Goal: Task Accomplishment & Management: Use online tool/utility

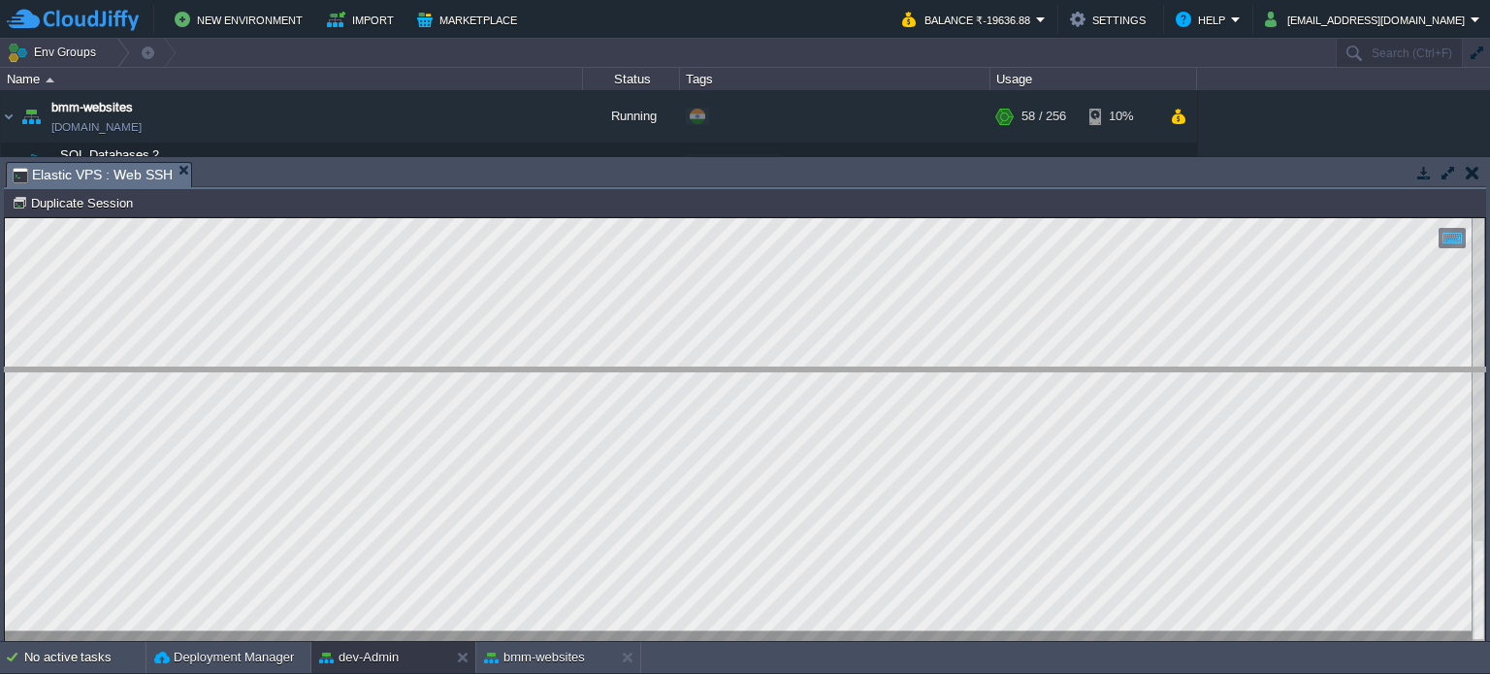
drag, startPoint x: 509, startPoint y: 173, endPoint x: 568, endPoint y: 373, distance: 209.3
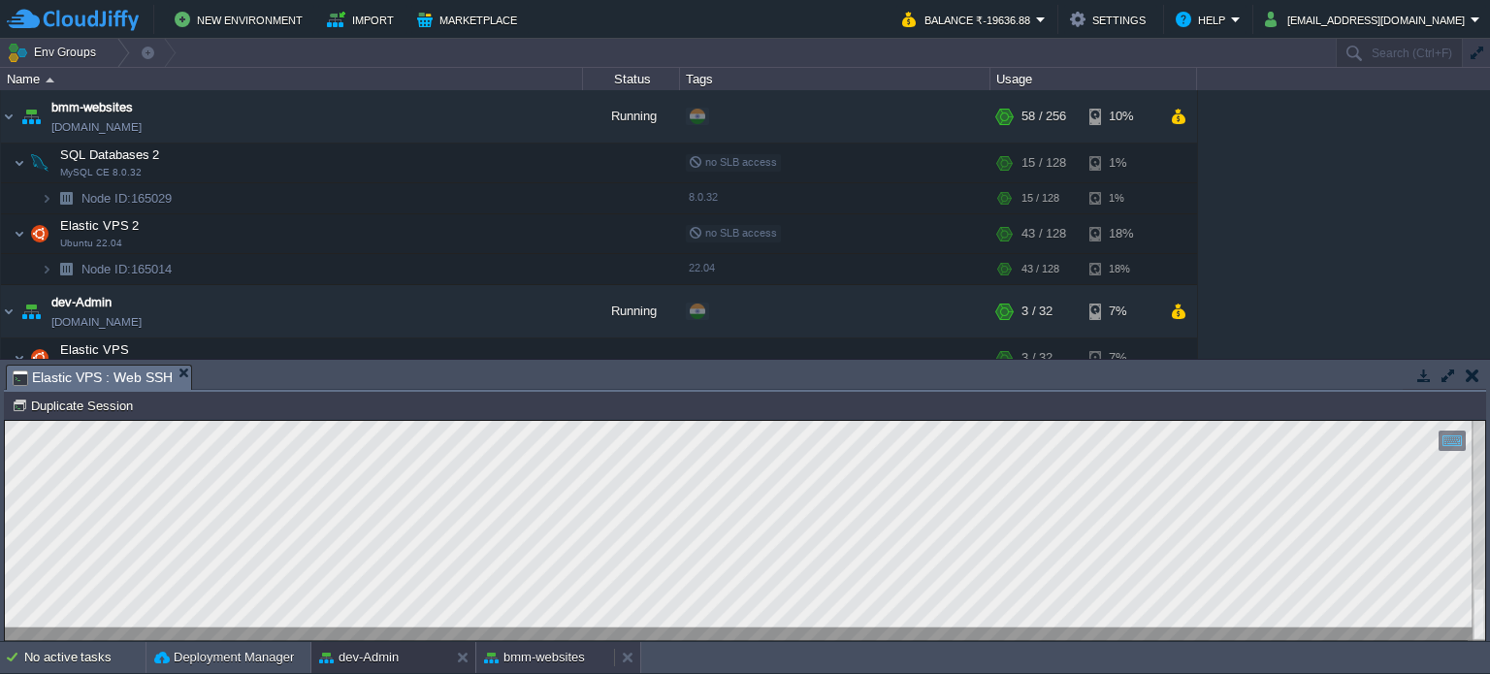
click at [544, 660] on button "bmm-websites" at bounding box center [534, 657] width 101 height 19
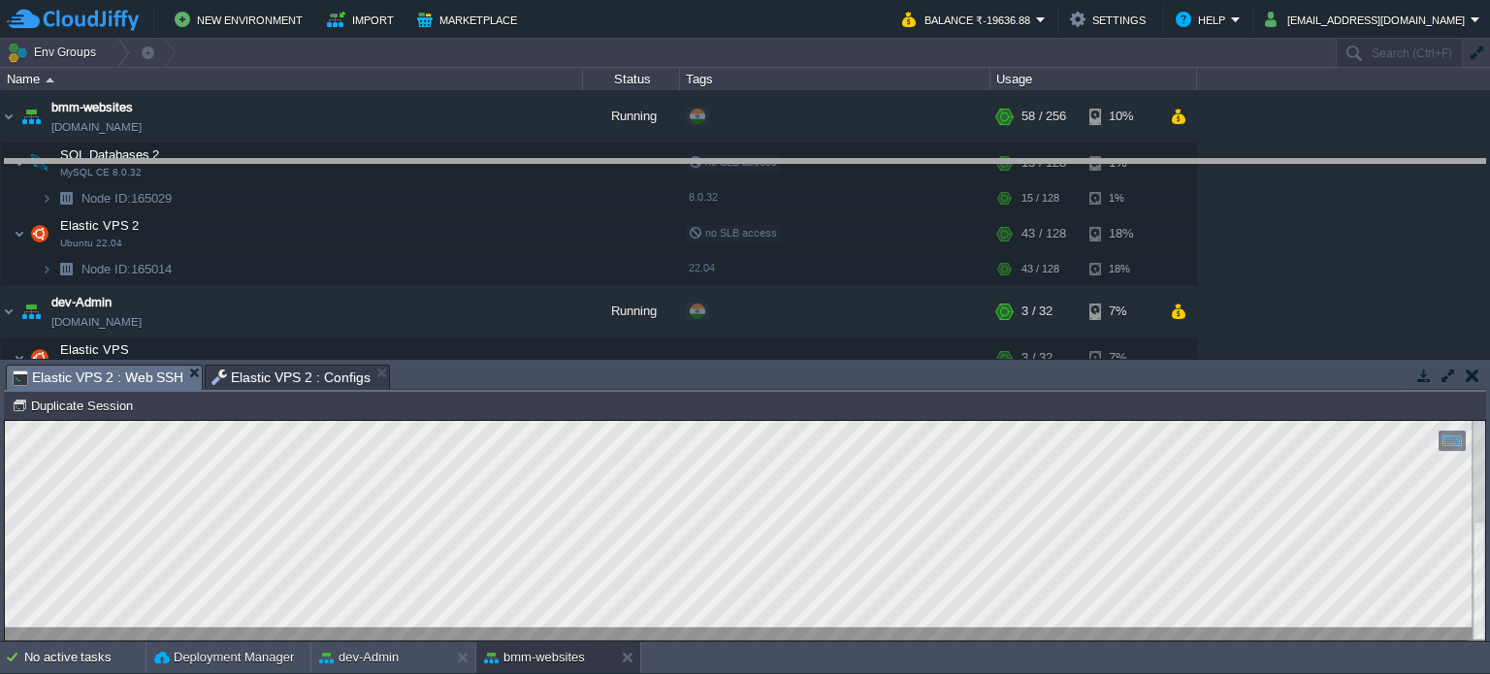
drag, startPoint x: 686, startPoint y: 379, endPoint x: 671, endPoint y: 152, distance: 227.5
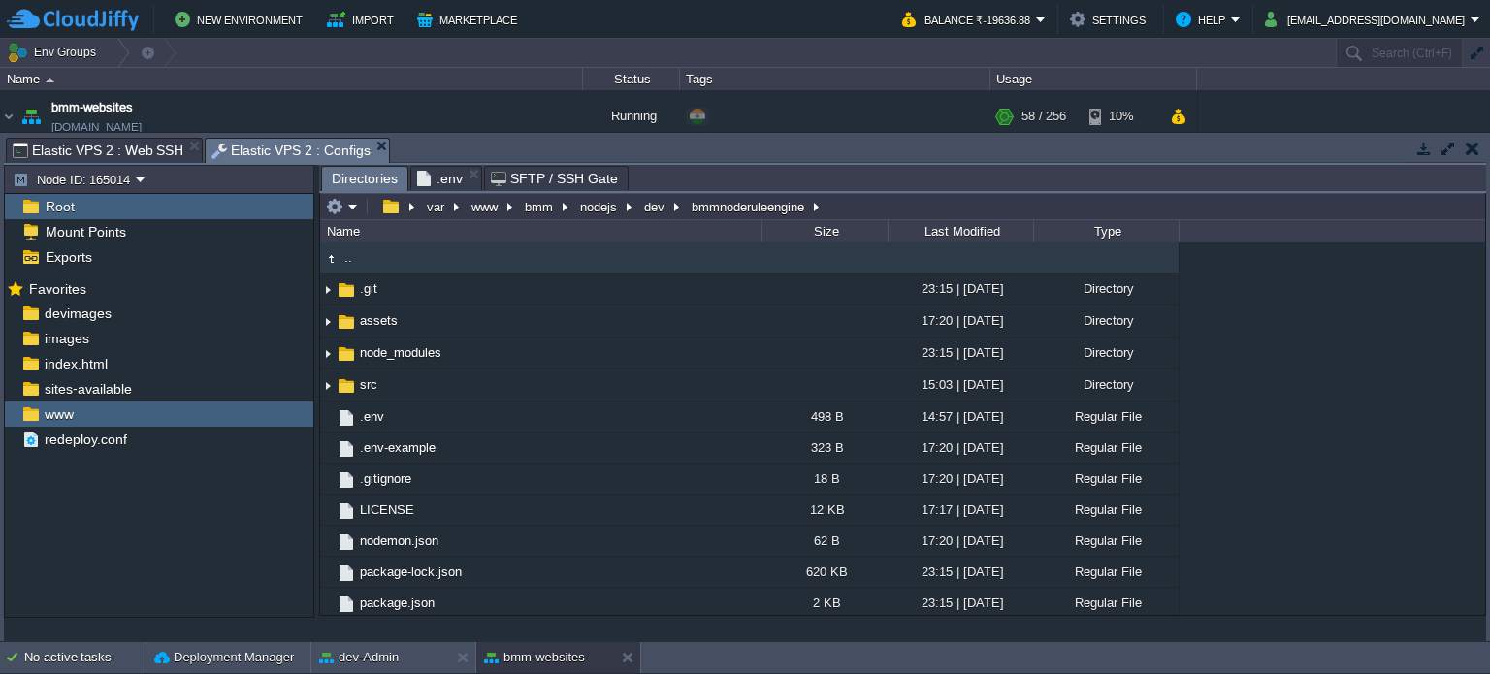
click at [272, 145] on span "Elastic VPS 2 : Configs" at bounding box center [290, 151] width 159 height 24
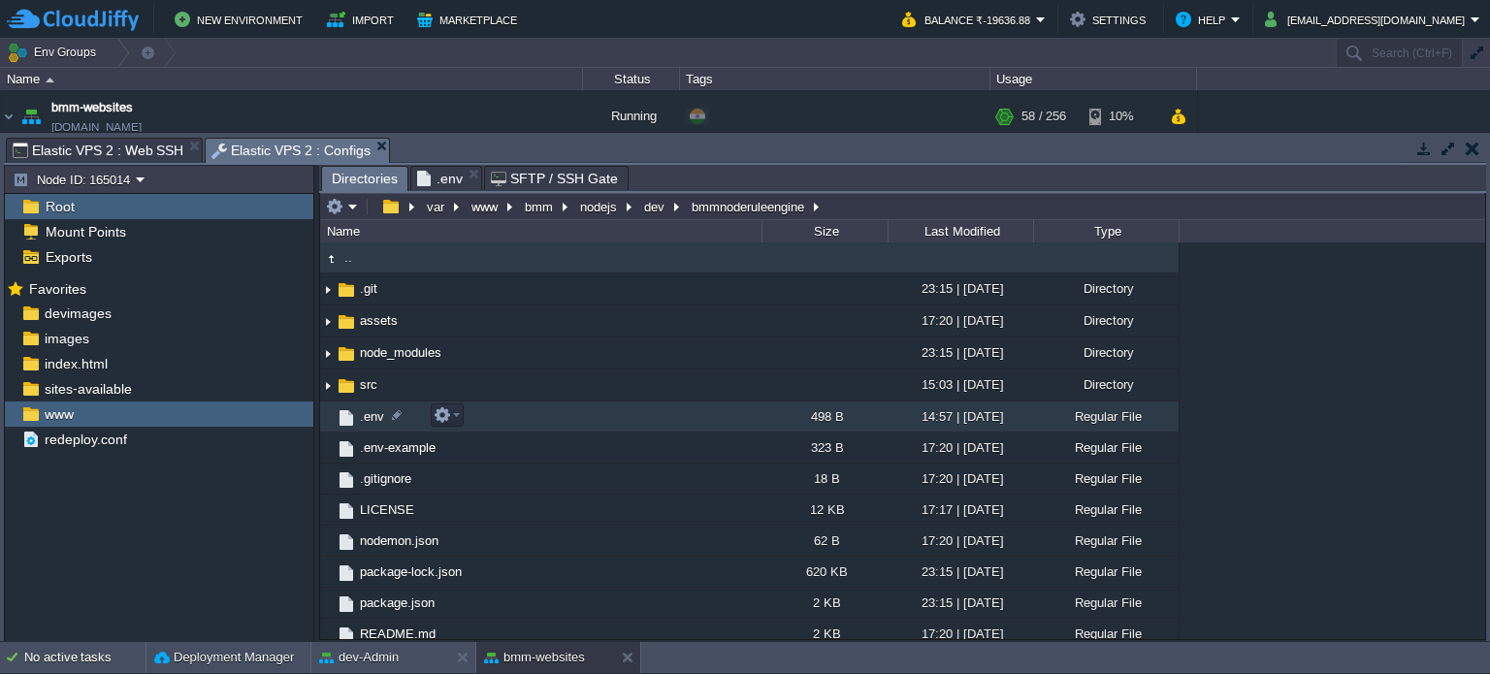
click at [361, 422] on span ".env" at bounding box center [372, 416] width 30 height 16
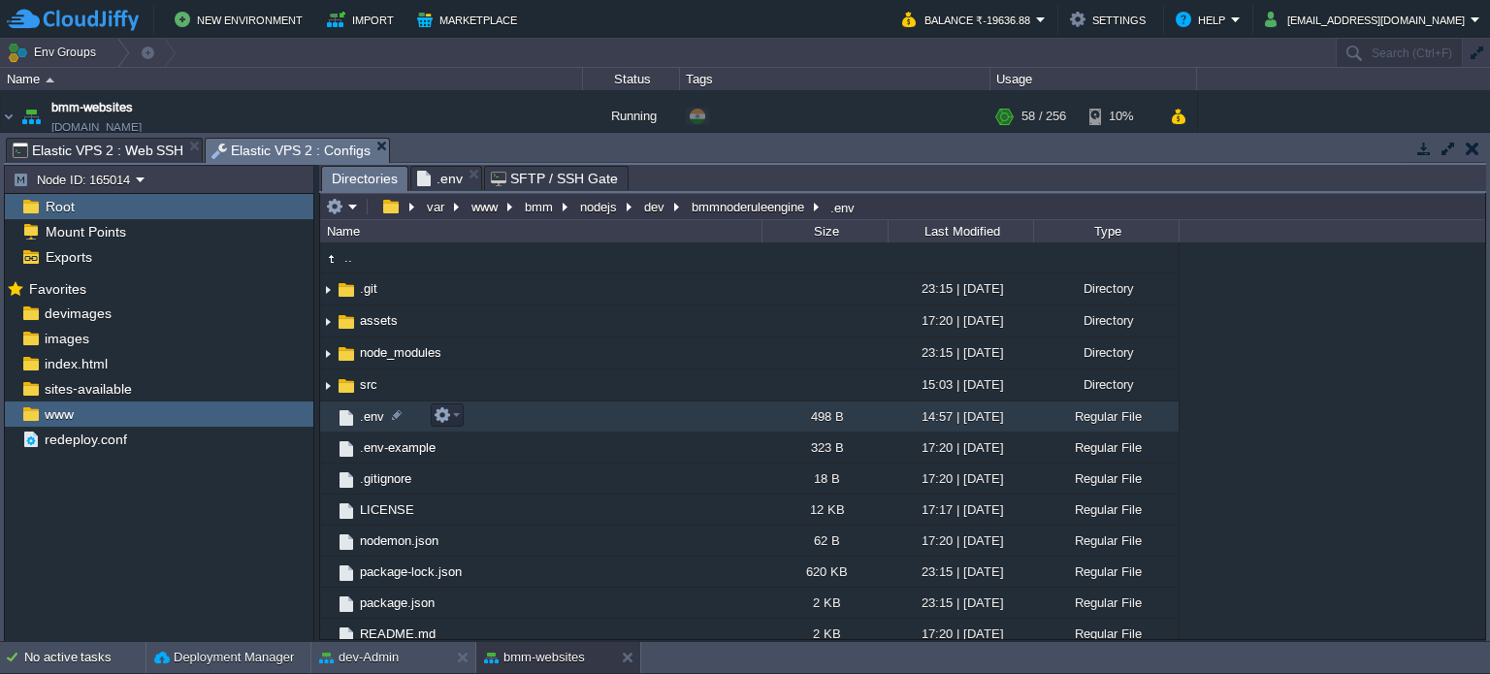
click at [361, 422] on span ".env" at bounding box center [372, 416] width 30 height 16
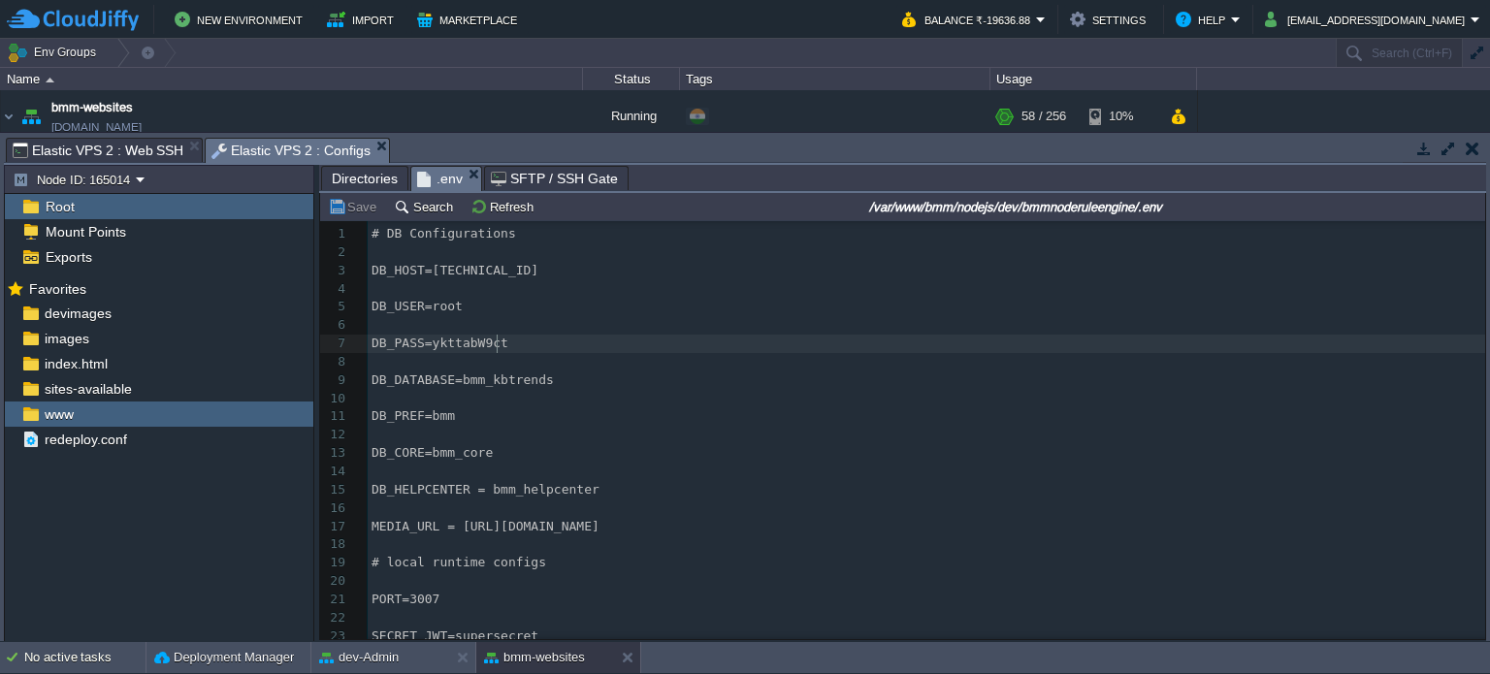
click at [631, 346] on pre "DB_PASS=ykttabW9ct" at bounding box center [927, 344] width 1118 height 18
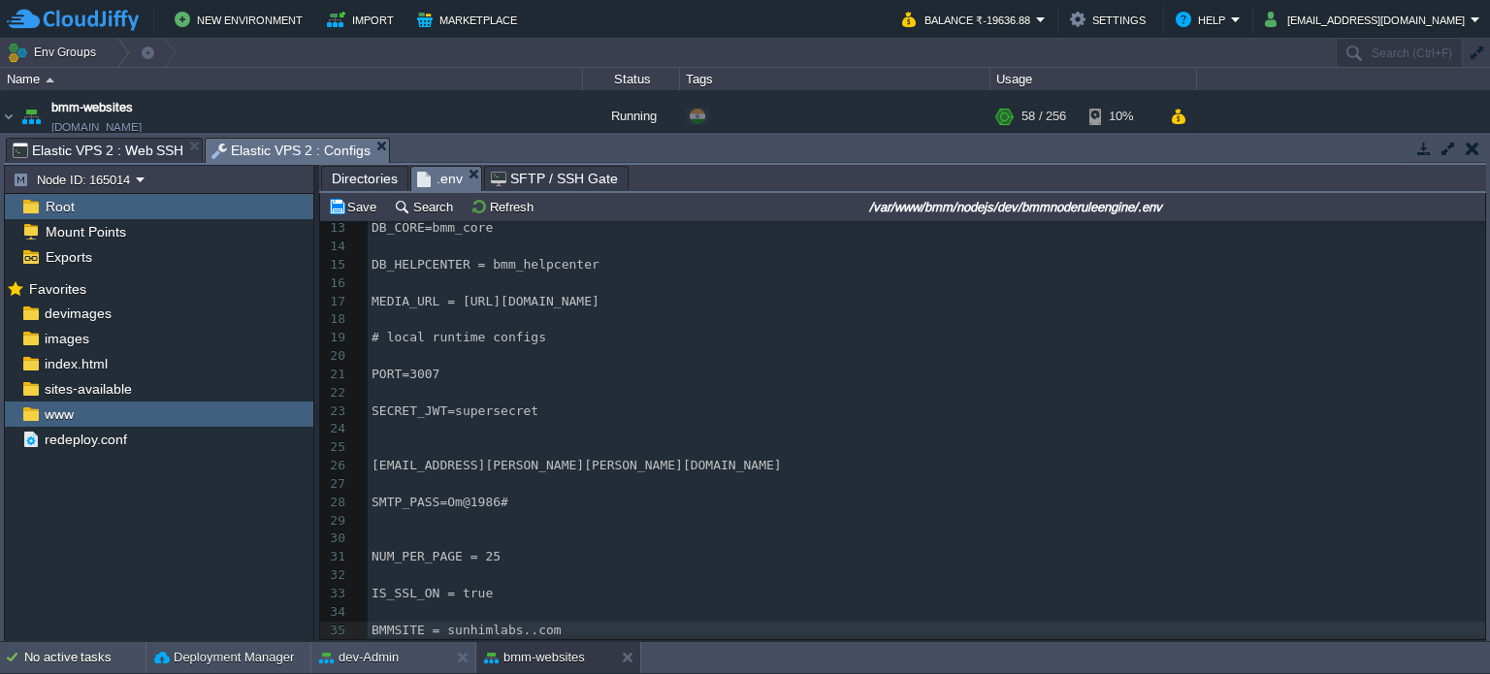
type textarea "thebuildmymart"
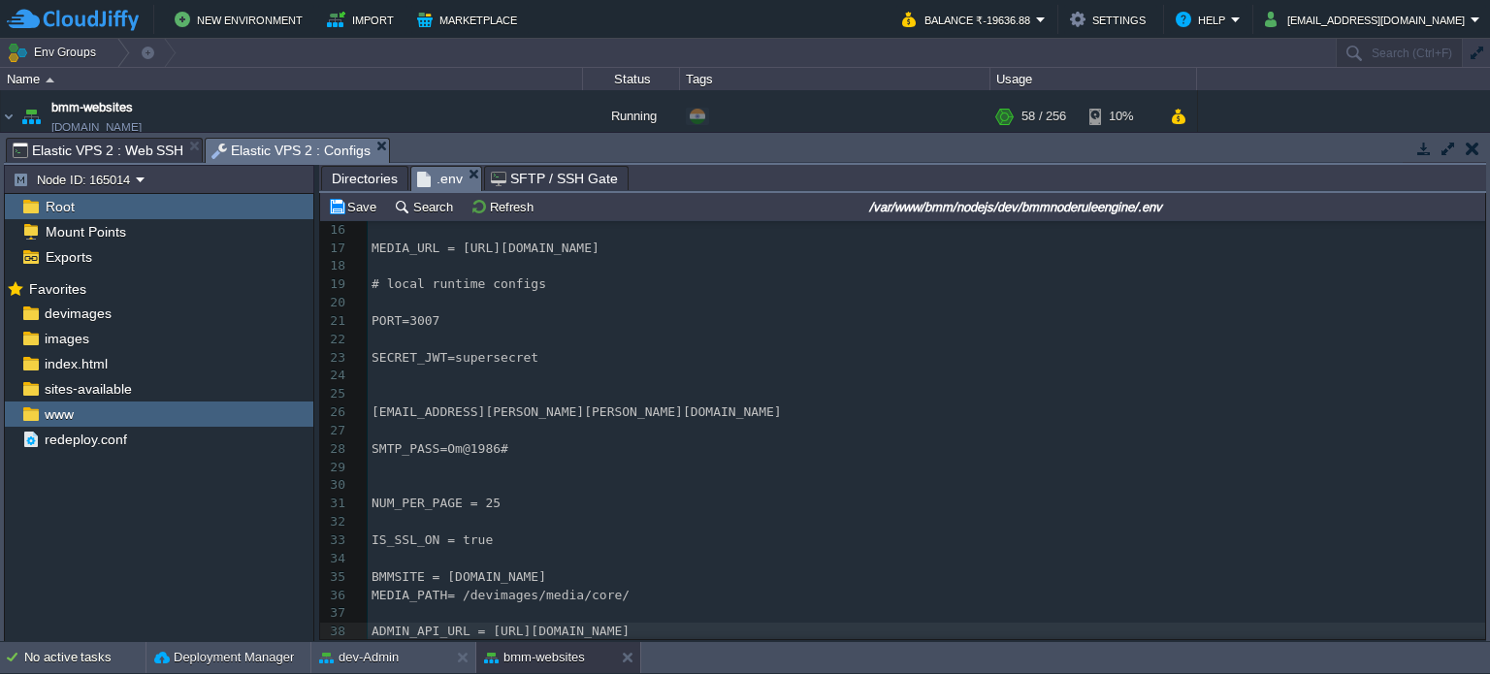
scroll to position [0, 0]
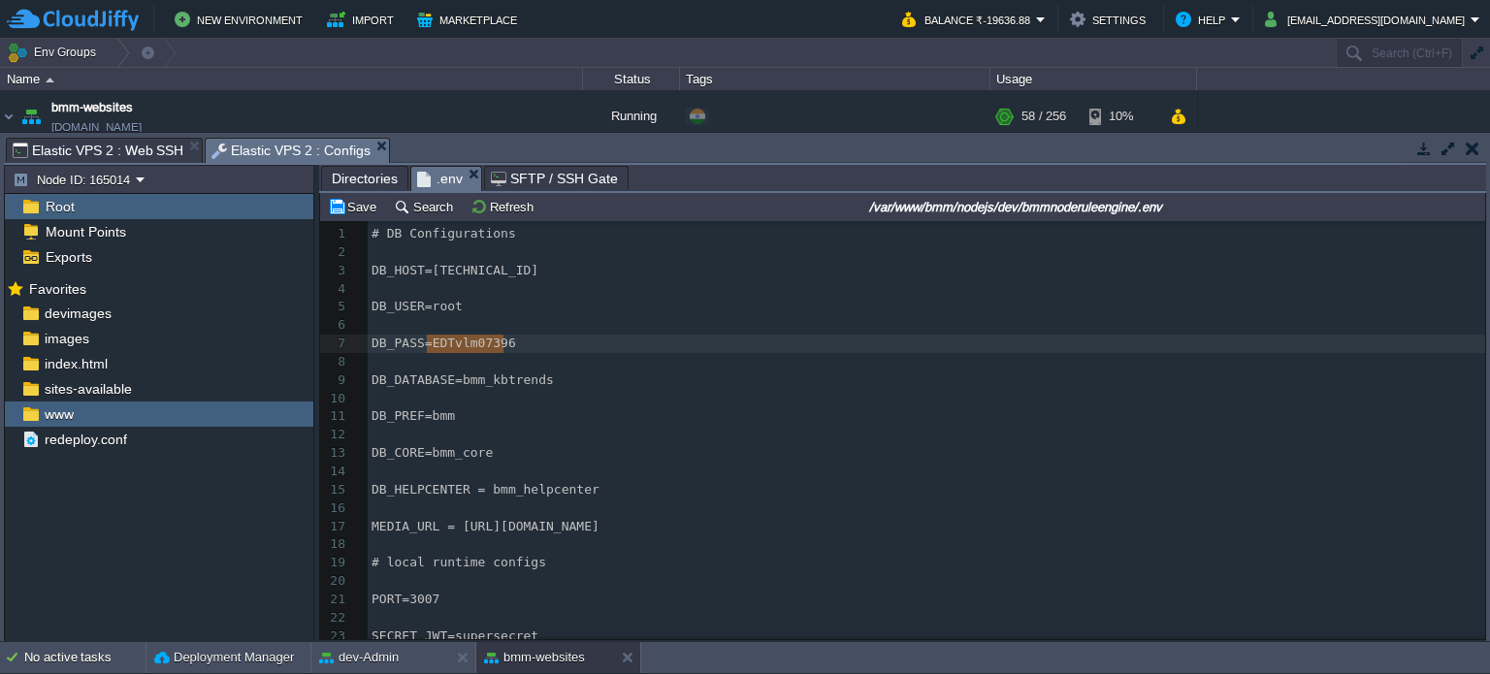
type textarea "[TECHNICAL_ID]"
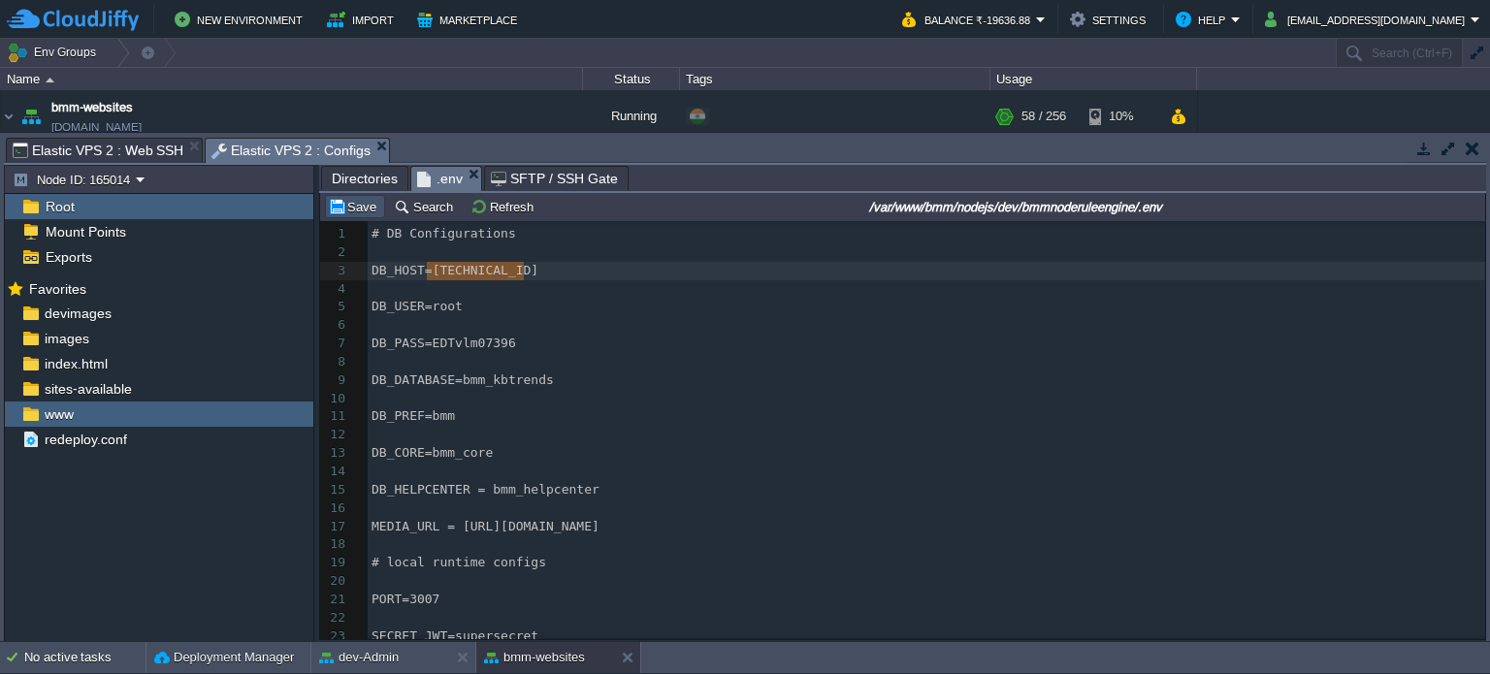
click at [355, 207] on button "Save" at bounding box center [355, 206] width 54 height 17
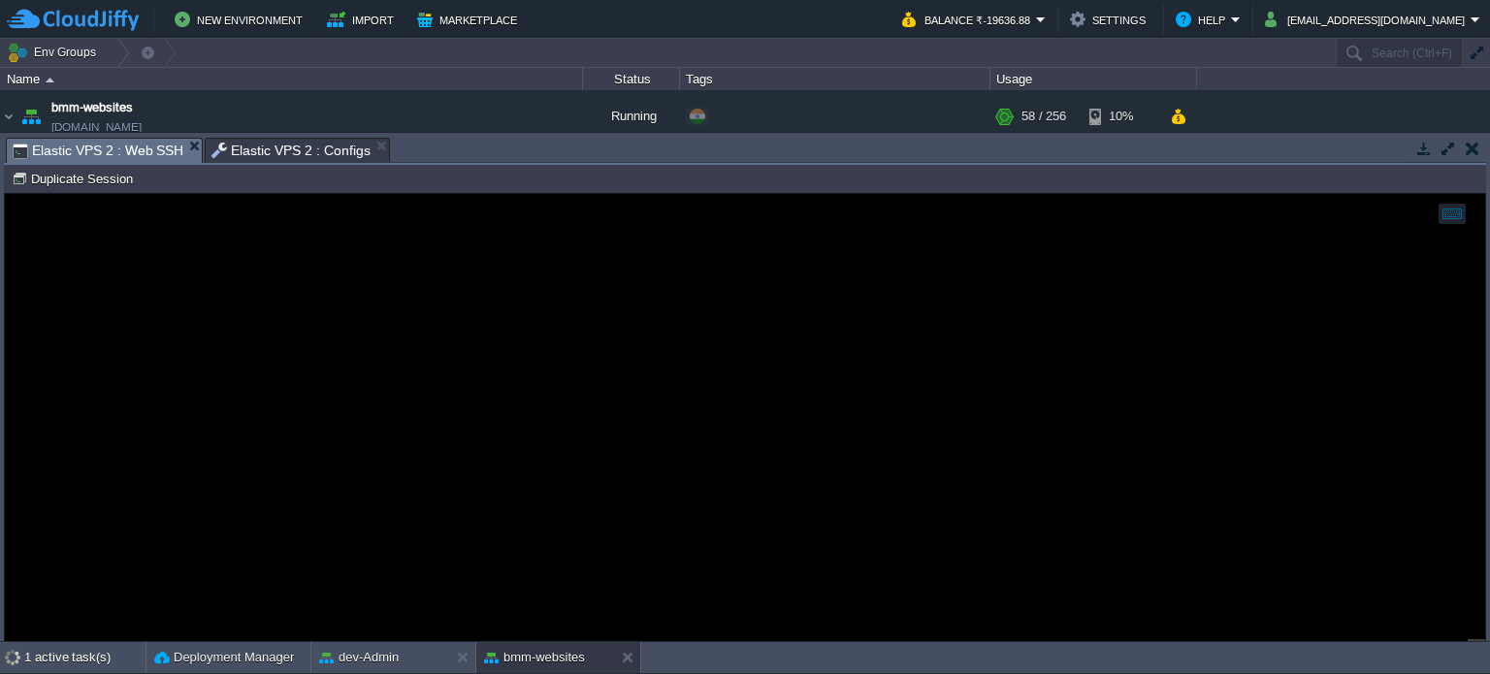
click at [127, 143] on span "Elastic VPS 2 : Web SSH" at bounding box center [98, 151] width 171 height 24
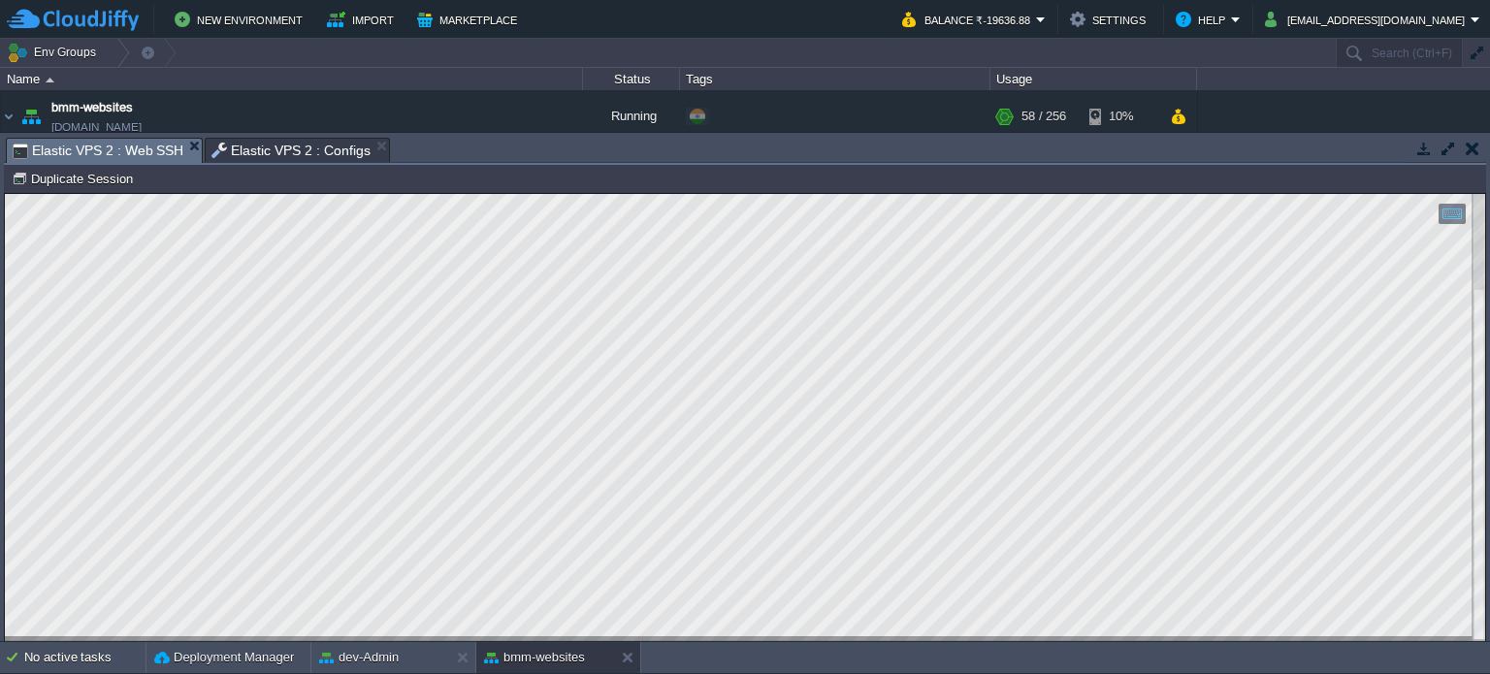
click at [297, 150] on span "Elastic VPS 2 : Configs" at bounding box center [290, 150] width 159 height 23
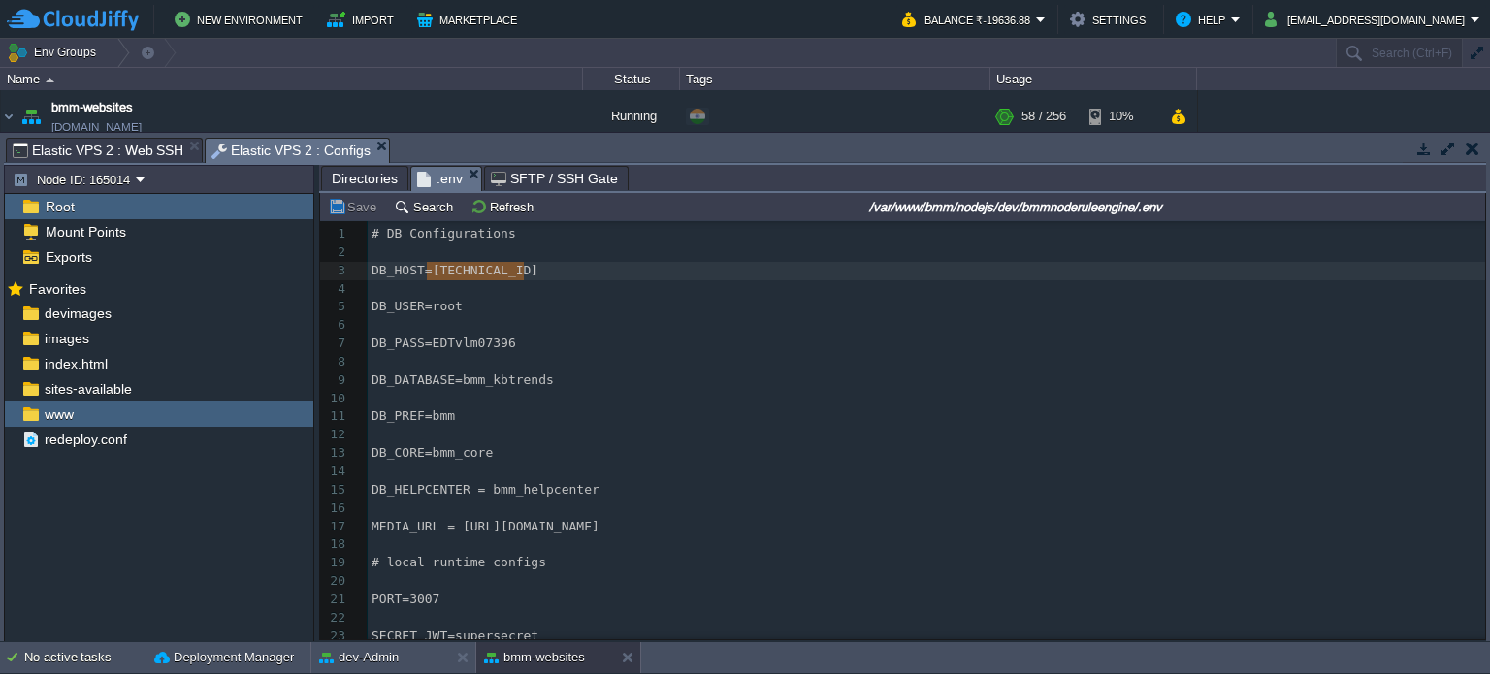
click at [366, 178] on span "Directories" at bounding box center [365, 178] width 66 height 23
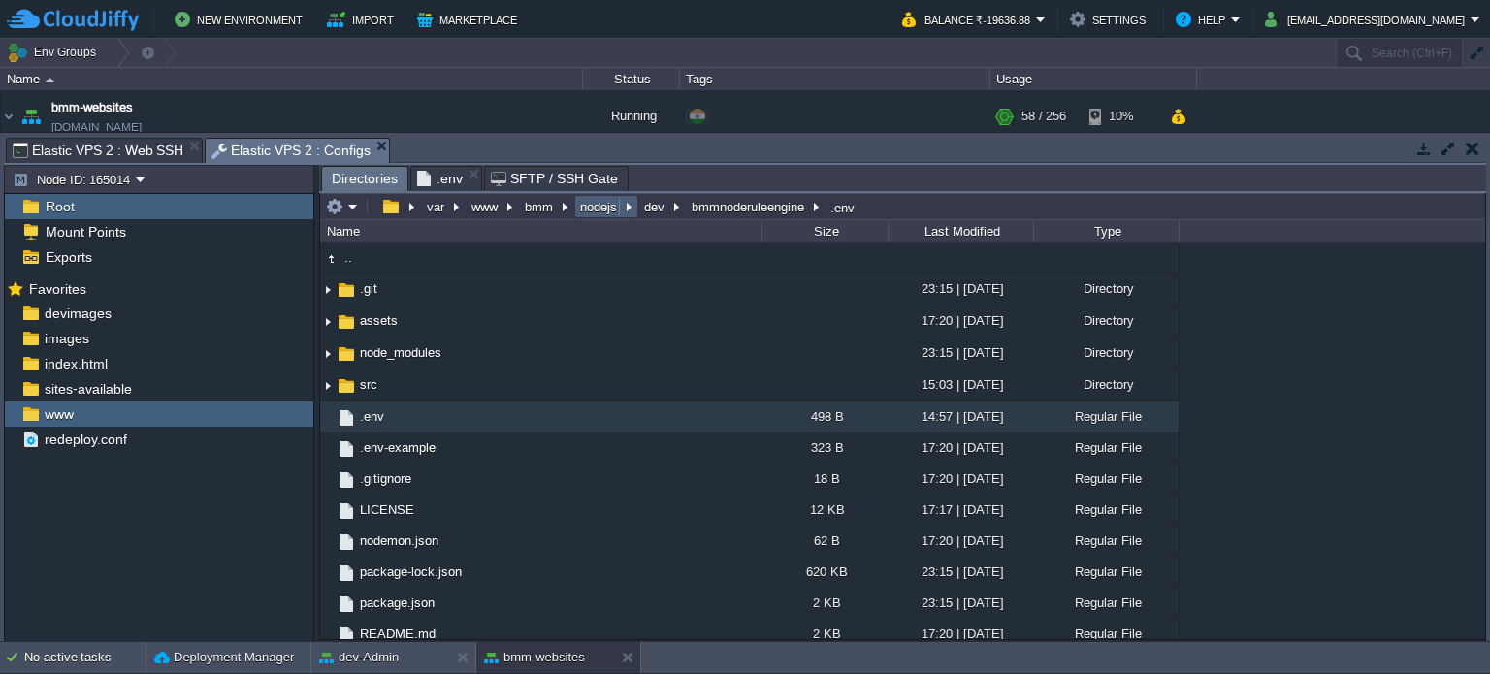
click at [602, 204] on button "nodejs" at bounding box center [599, 206] width 45 height 17
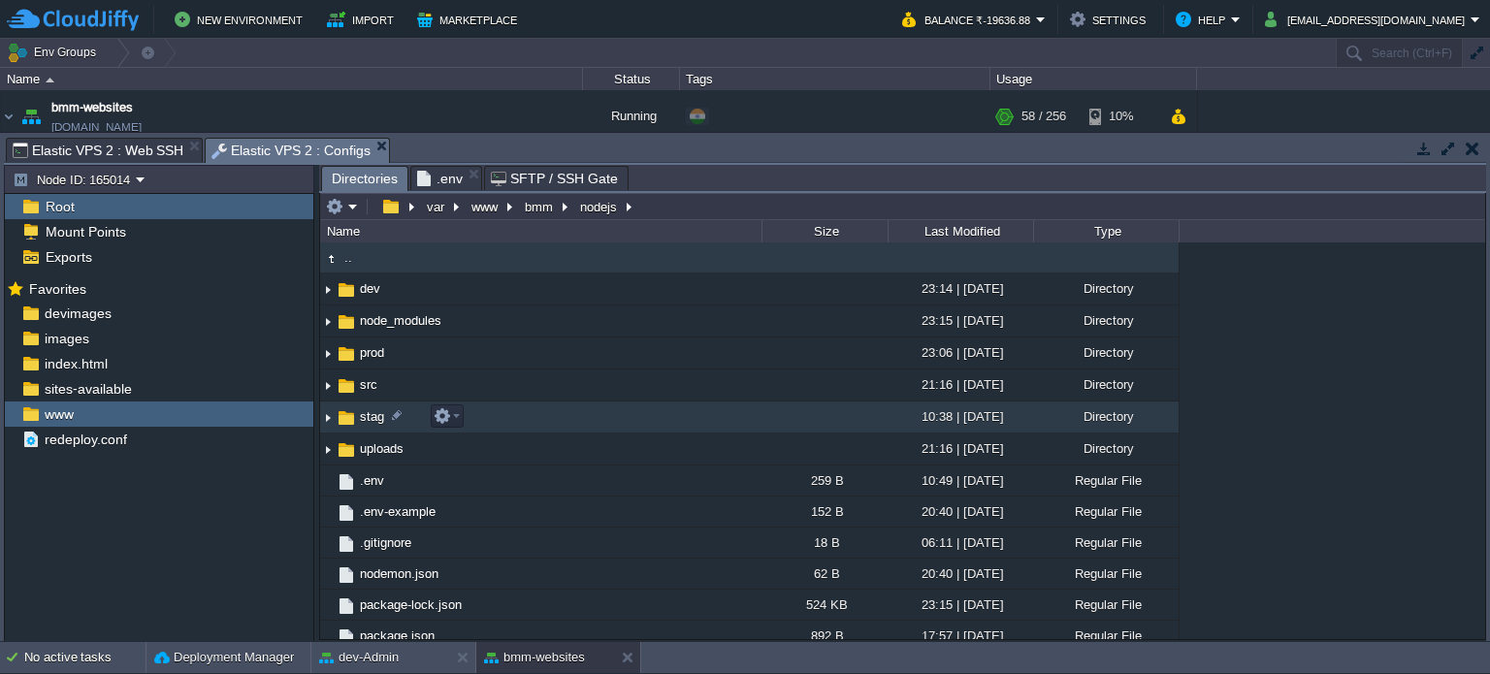
click at [370, 422] on span "stag" at bounding box center [372, 416] width 30 height 16
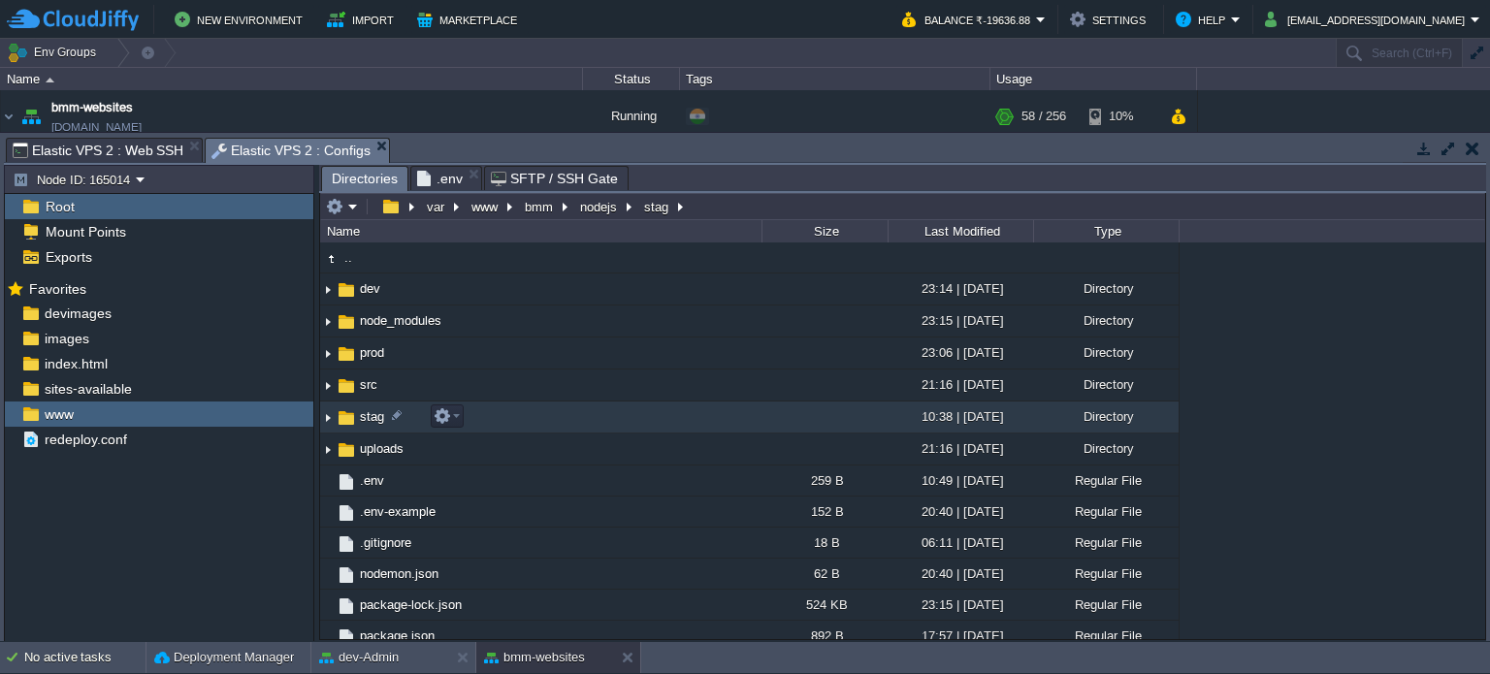
click at [370, 422] on span "stag" at bounding box center [372, 416] width 30 height 16
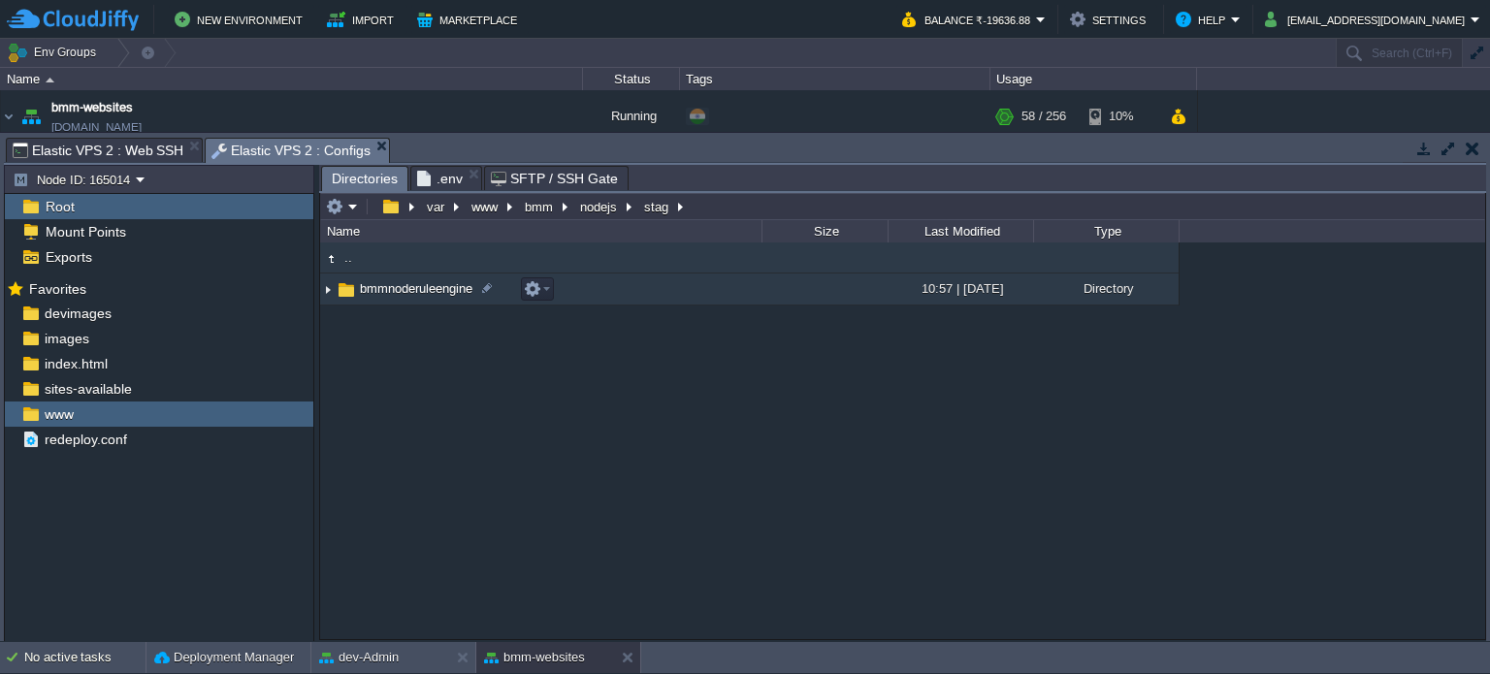
click at [399, 290] on span "bmmnoderuleengine" at bounding box center [416, 288] width 118 height 16
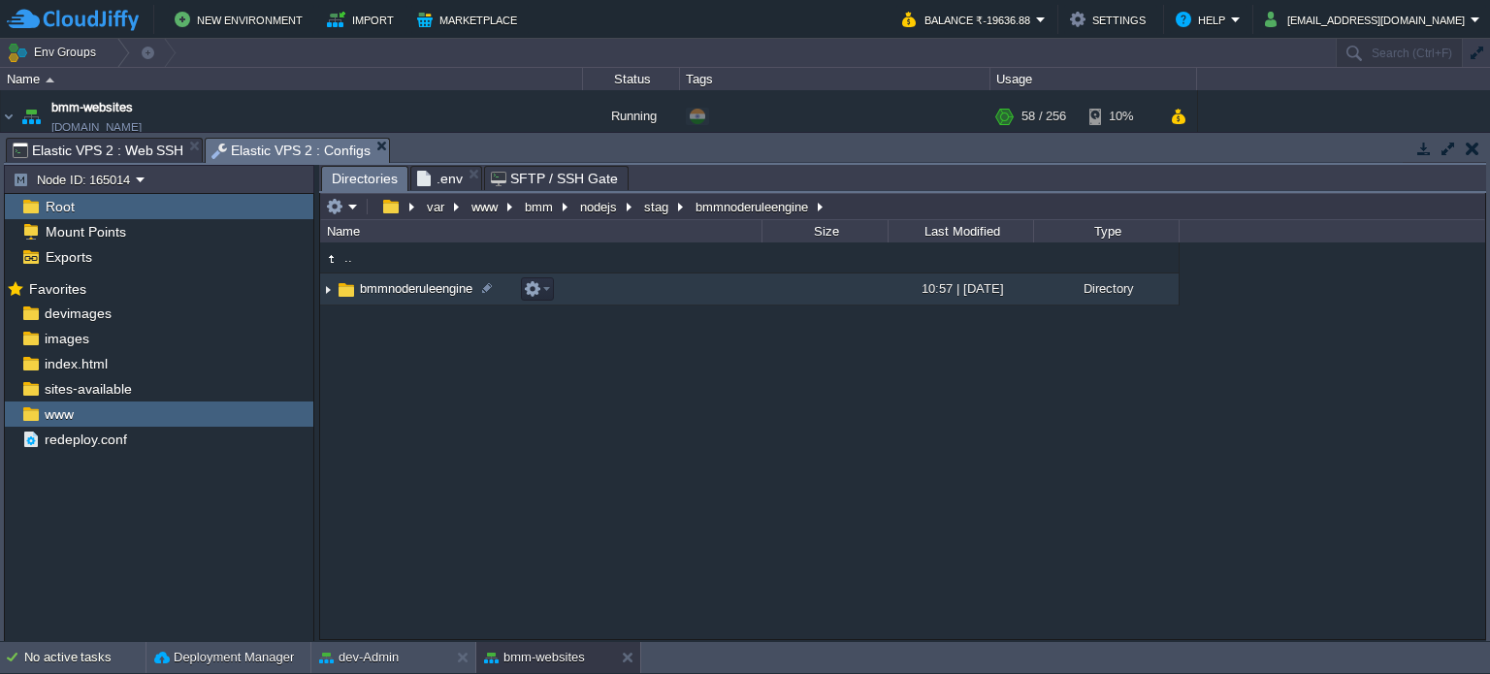
click at [399, 290] on span "bmmnoderuleengine" at bounding box center [416, 288] width 118 height 16
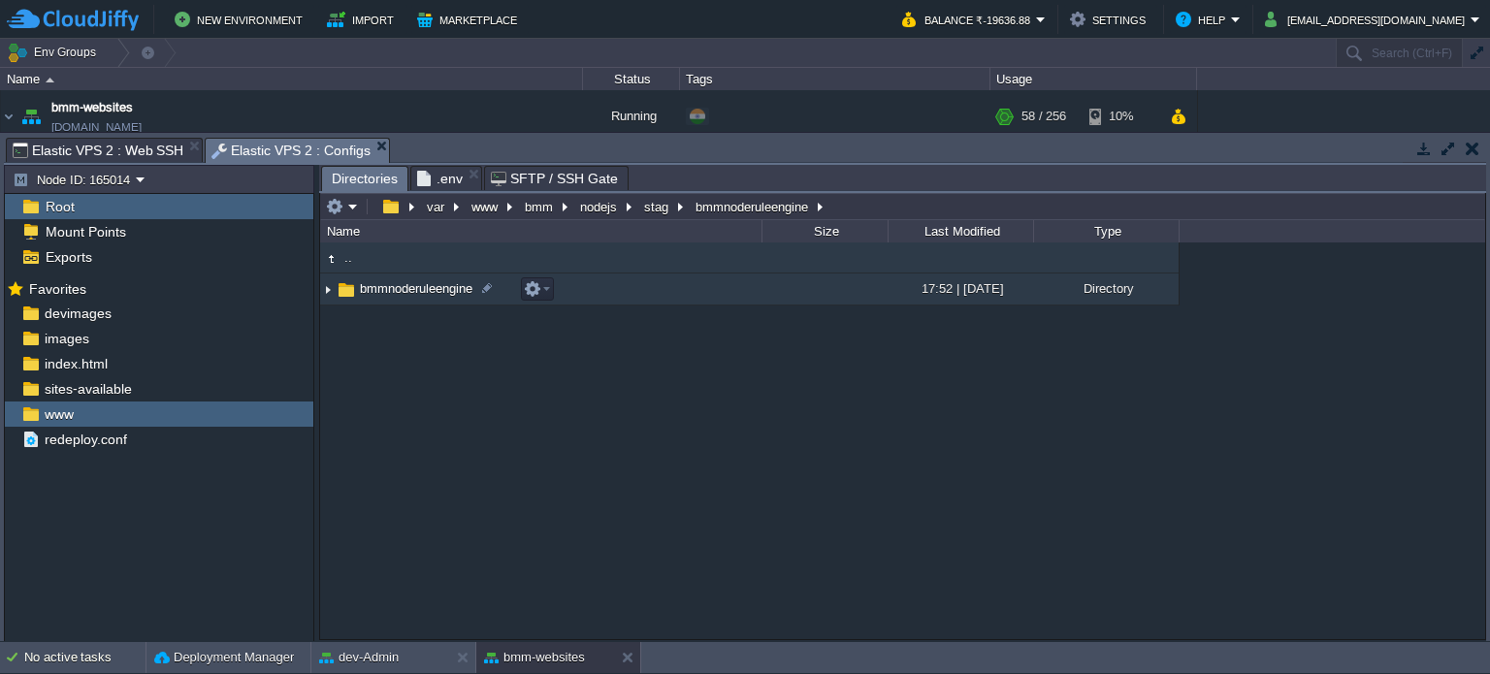
click at [401, 288] on span "bmmnoderuleengine" at bounding box center [416, 288] width 118 height 16
click at [402, 288] on span "bmmnoderuleengine" at bounding box center [416, 288] width 118 height 16
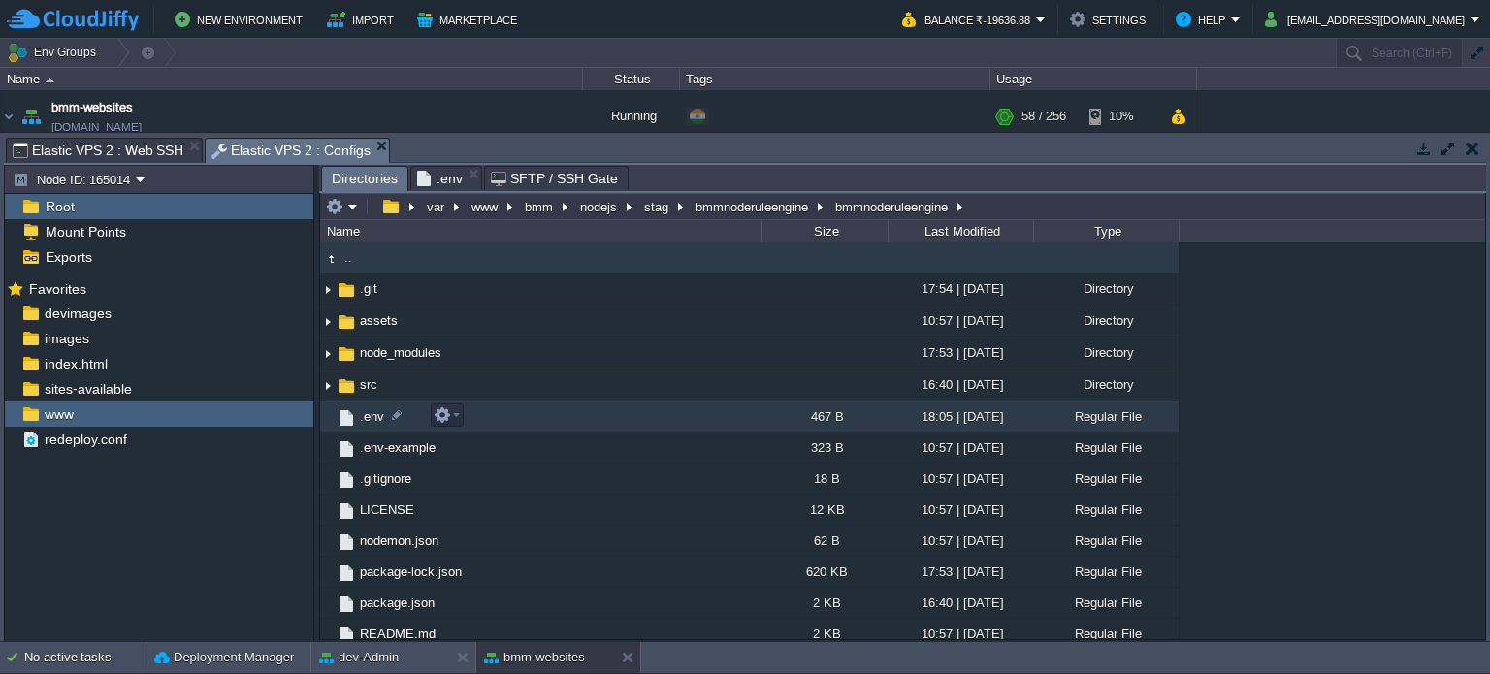
click at [357, 418] on link ".env" at bounding box center [372, 416] width 30 height 16
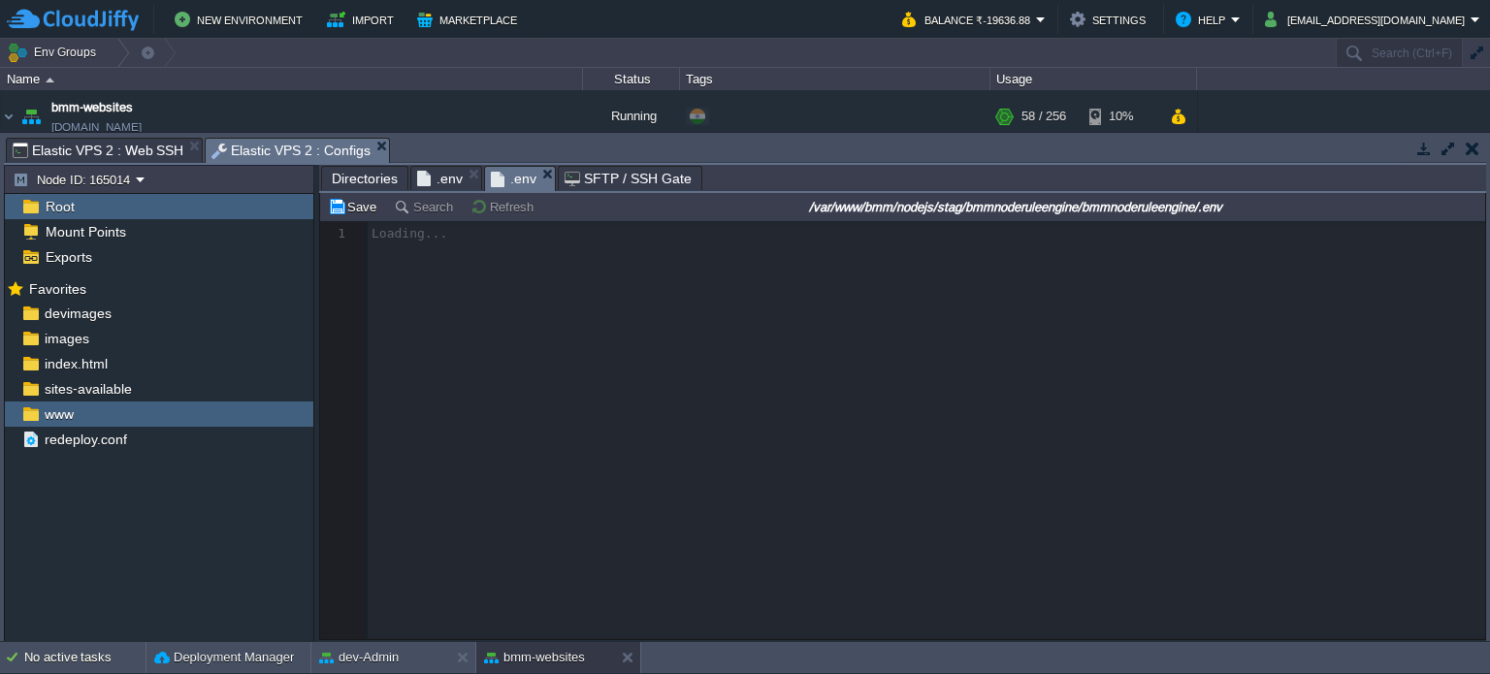
click at [115, 146] on span "Elastic VPS 2 : Web SSH" at bounding box center [98, 150] width 171 height 23
click at [256, 157] on span "Elastic VPS 2 : Configs" at bounding box center [290, 151] width 159 height 24
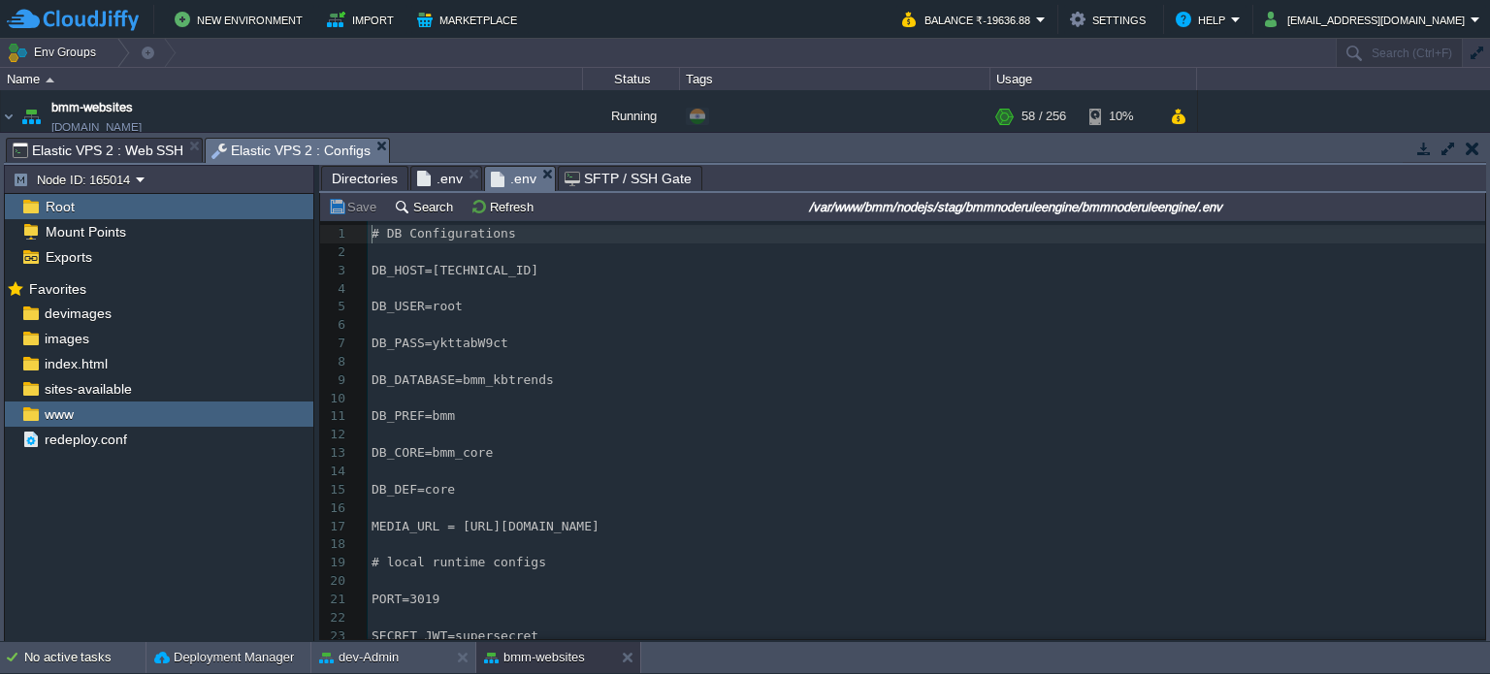
type textarea "_HOST=[TECHNICAL_ID]"
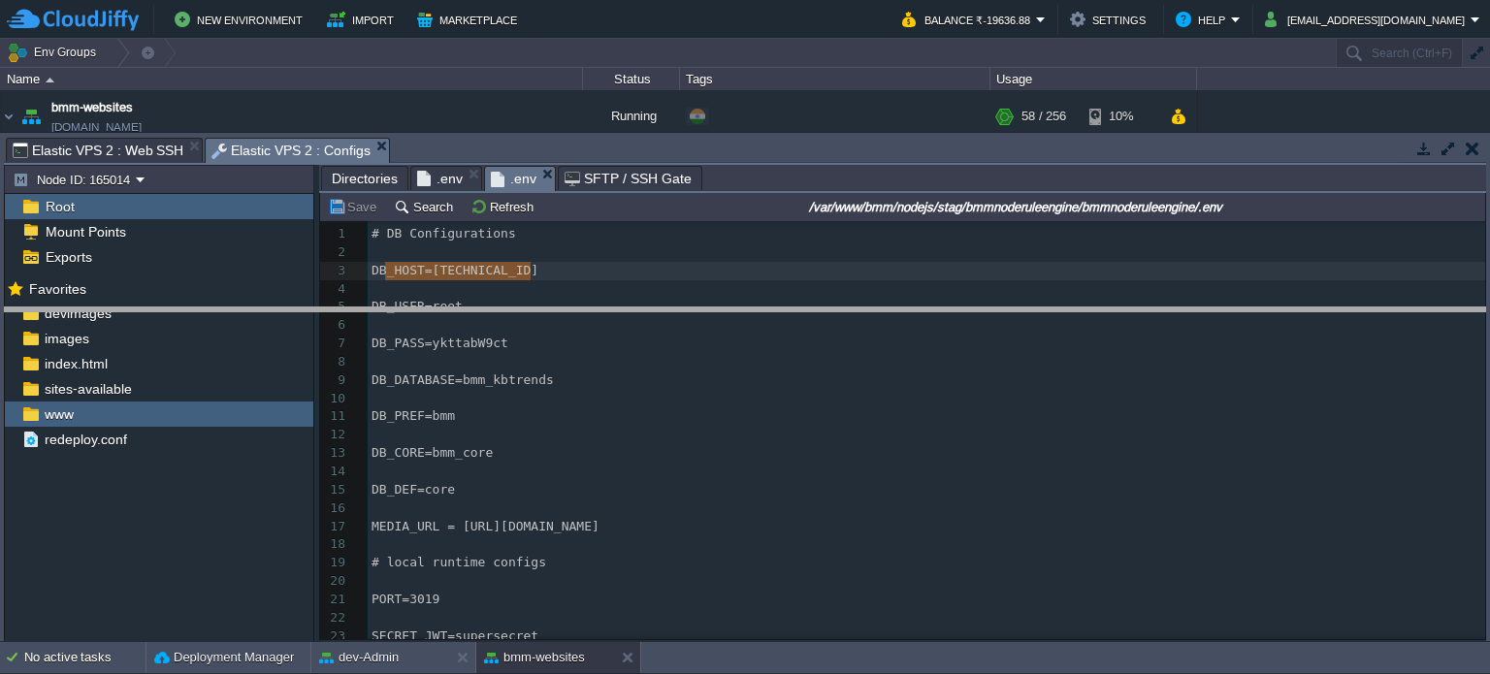
drag, startPoint x: 742, startPoint y: 155, endPoint x: 737, endPoint y: 327, distance: 171.8
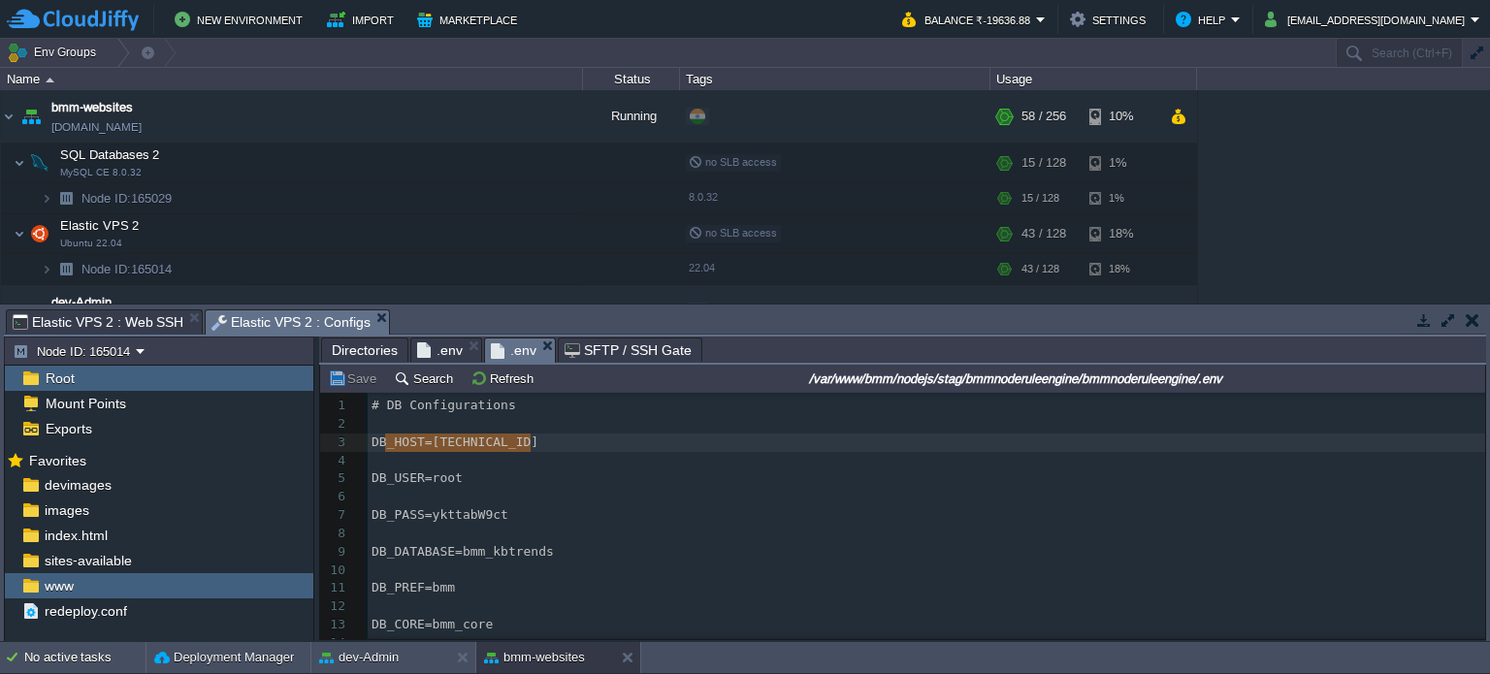
drag, startPoint x: 660, startPoint y: 311, endPoint x: 645, endPoint y: 124, distance: 187.8
click at [645, 124] on body "New Environment Import Marketplace Bonus ₹0.00 Upgrade Account Balance ₹-19636.…" at bounding box center [745, 337] width 1490 height 674
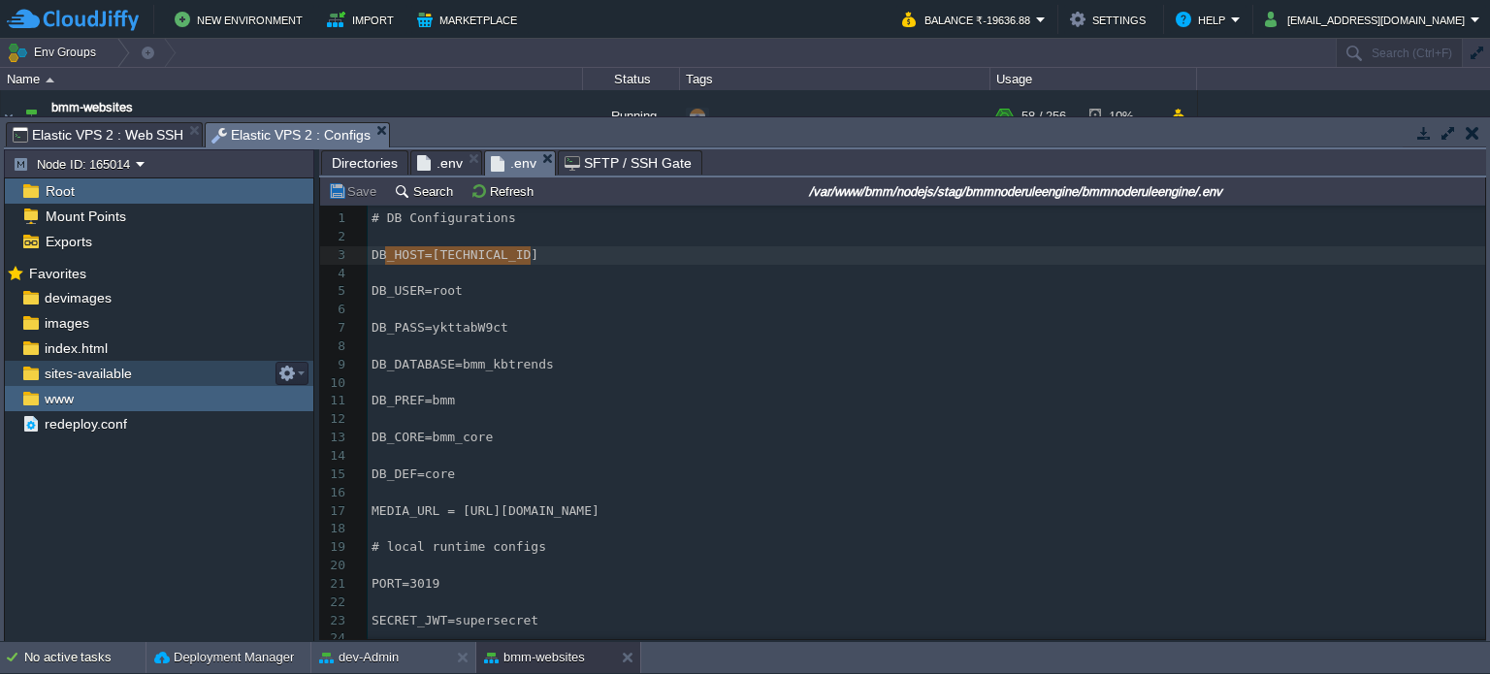
click at [72, 366] on span "sites-available" at bounding box center [88, 373] width 94 height 17
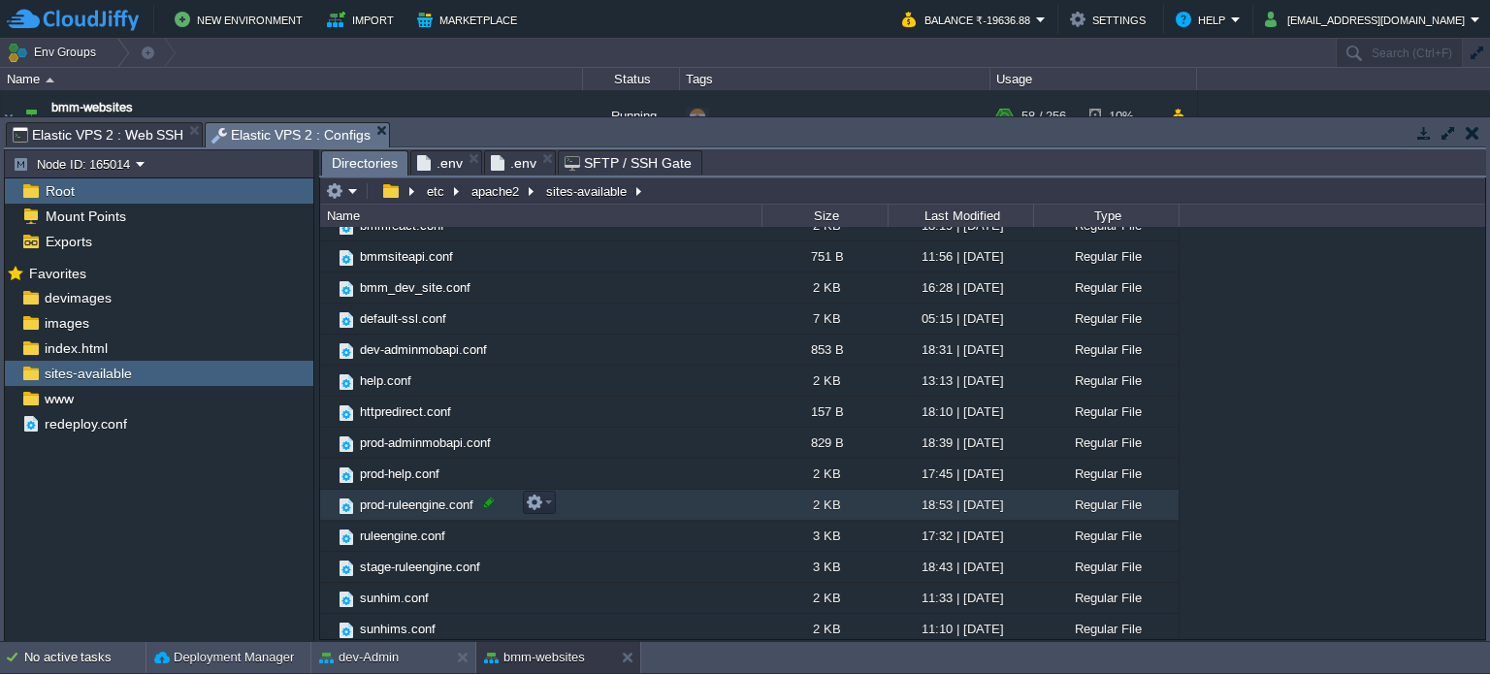
scroll to position [112, 0]
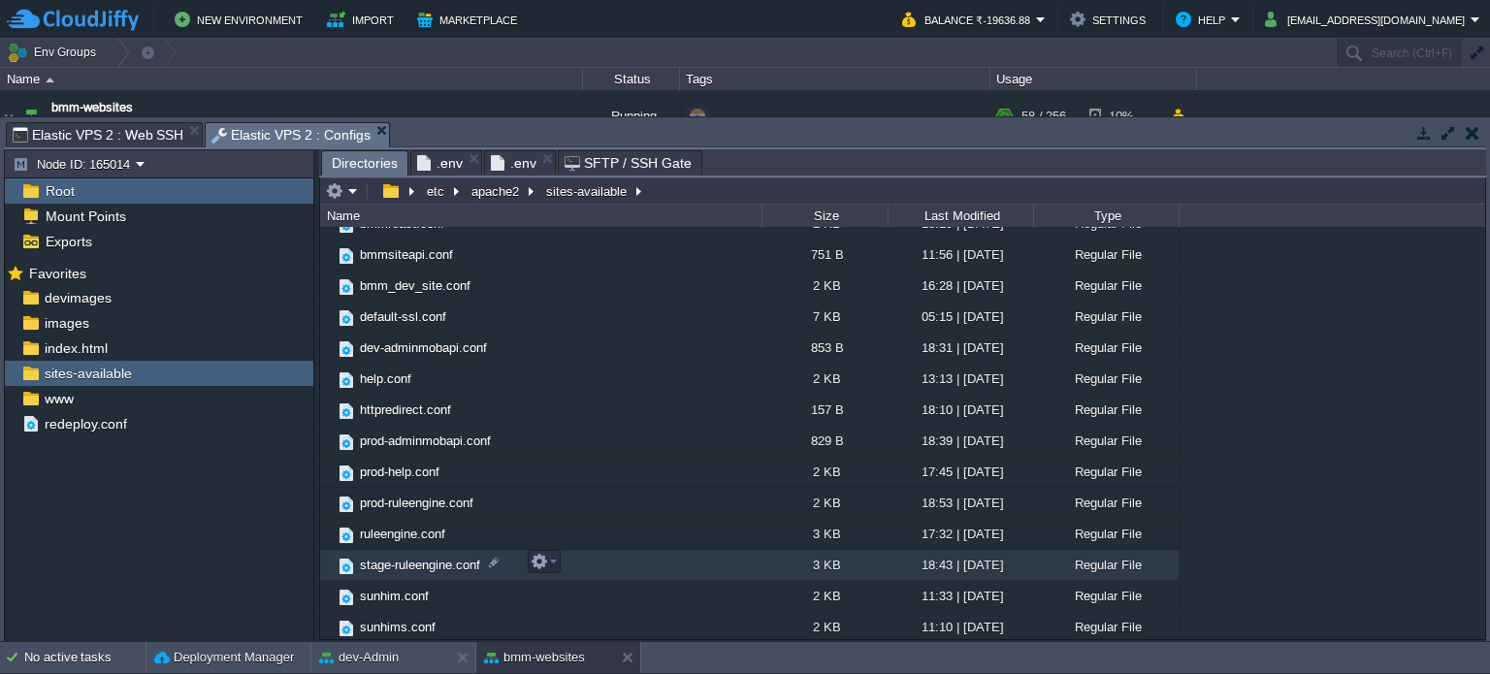
click at [432, 567] on span "stage-ruleengine.conf" at bounding box center [420, 565] width 126 height 16
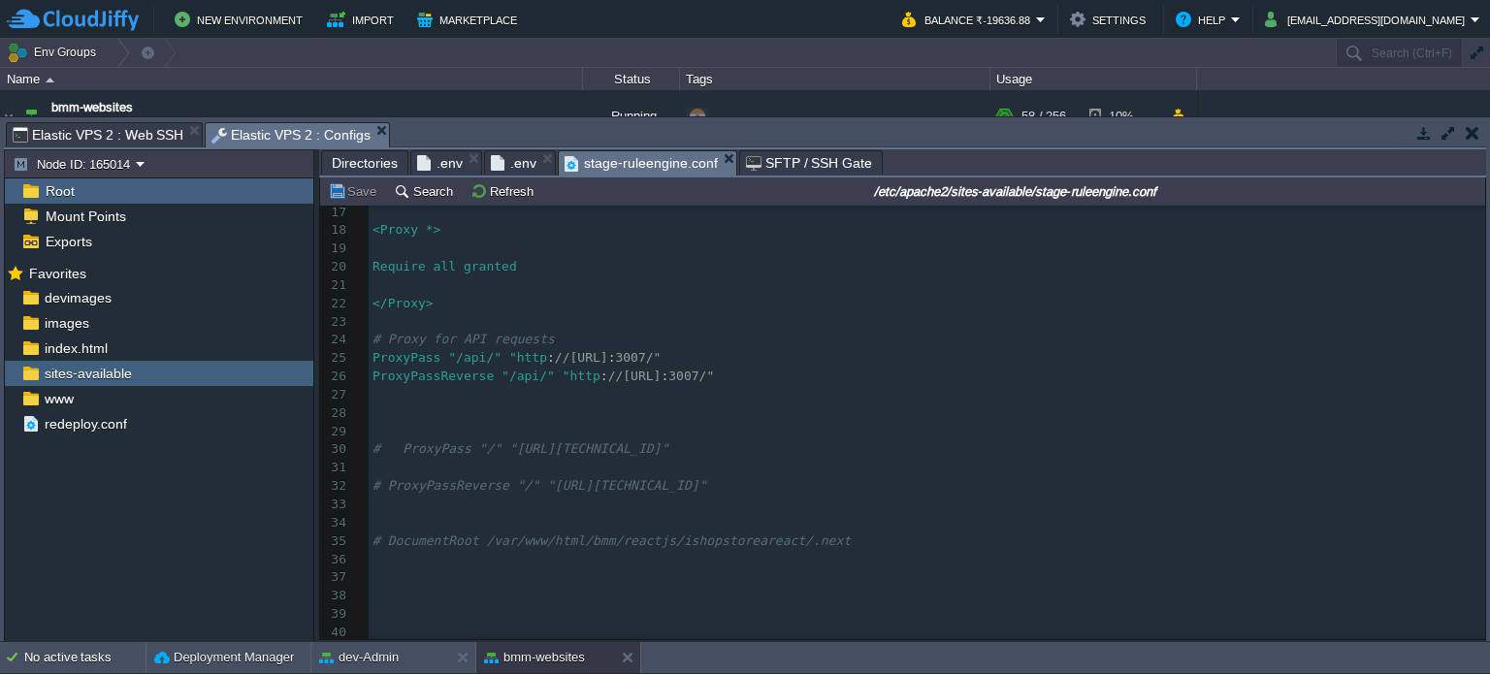
scroll to position [388, 0]
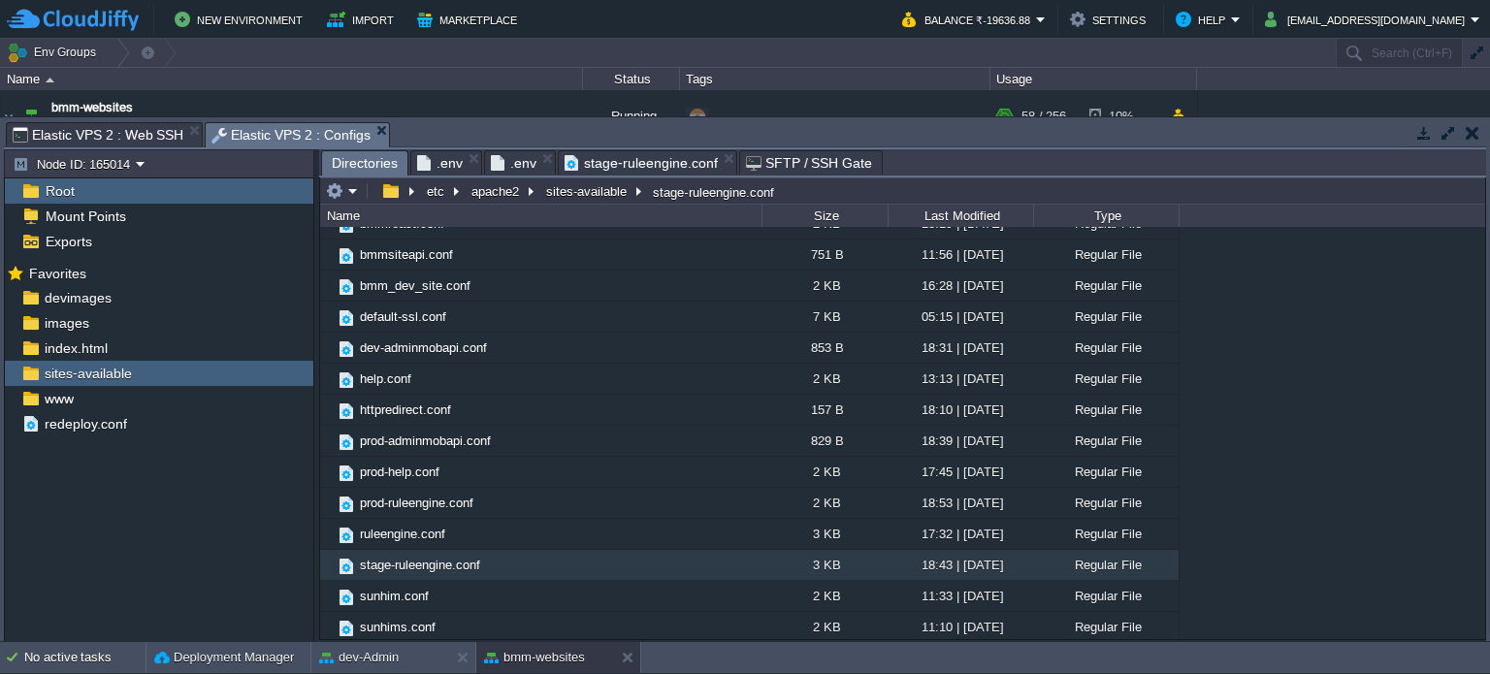
click at [344, 154] on span "Directories" at bounding box center [365, 163] width 66 height 24
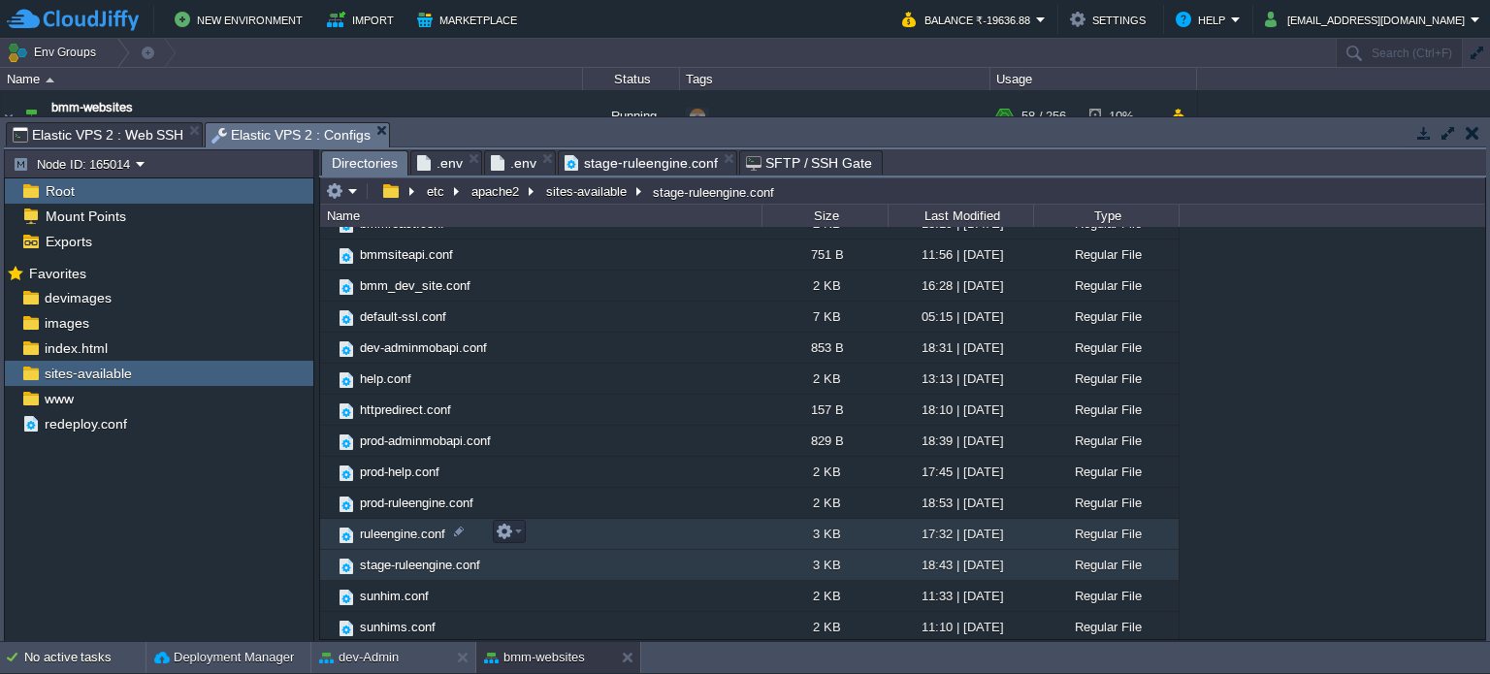
click at [404, 523] on td "ruleengine.conf" at bounding box center [540, 534] width 441 height 31
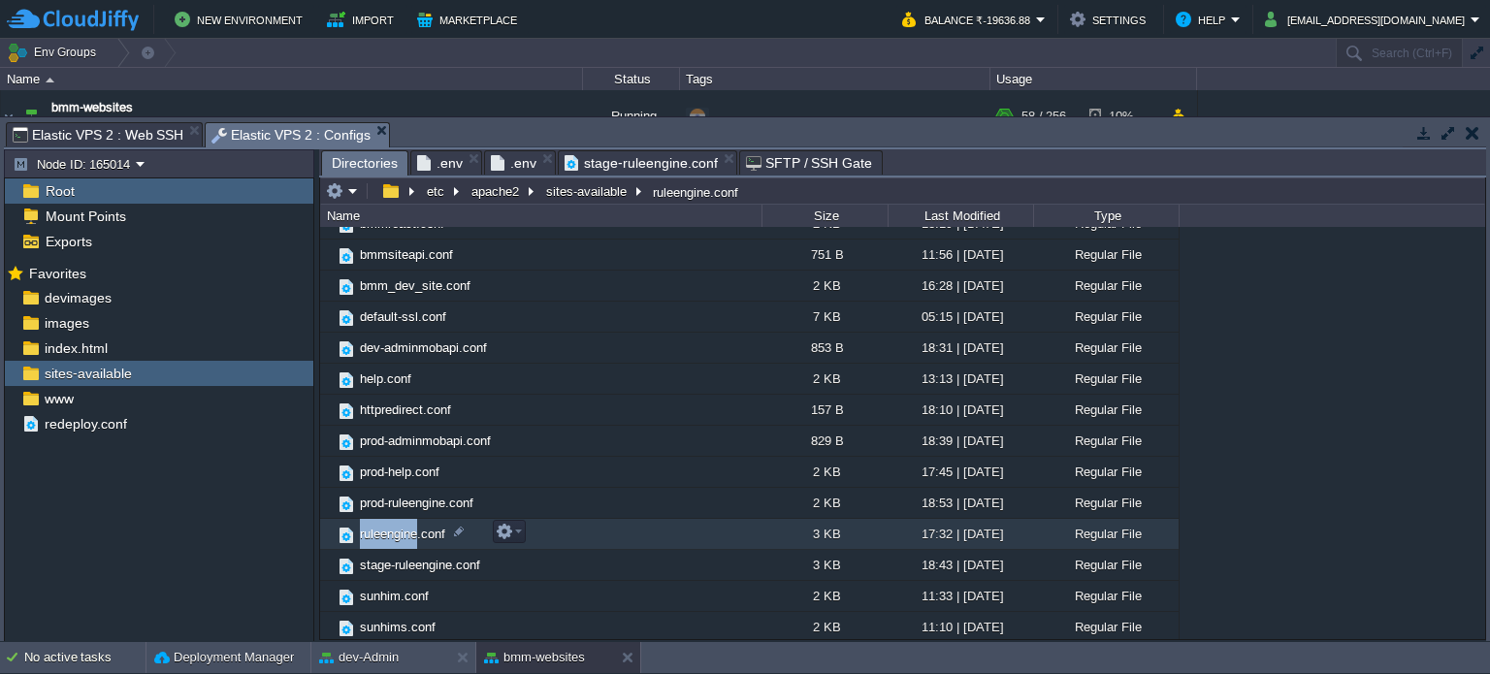
click at [404, 523] on td "ruleengine.conf" at bounding box center [540, 534] width 441 height 31
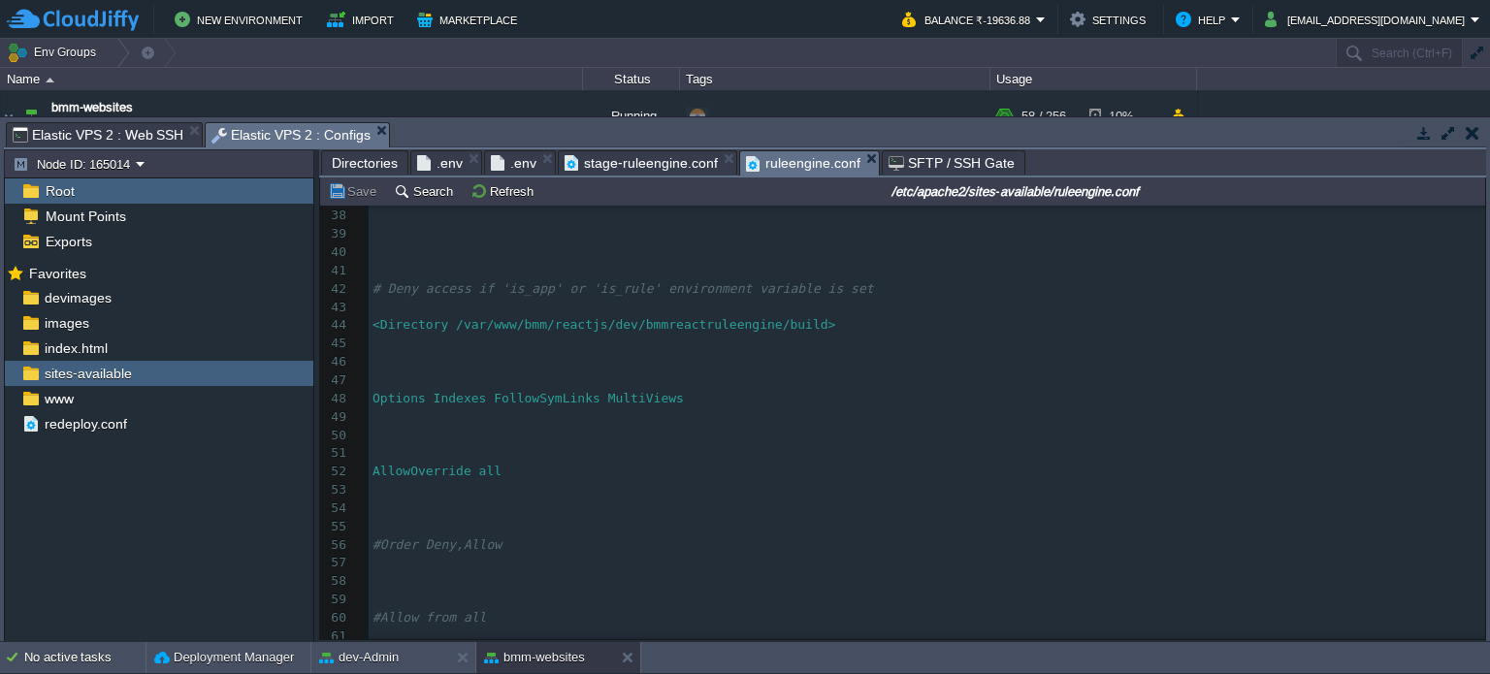
scroll to position [0, 0]
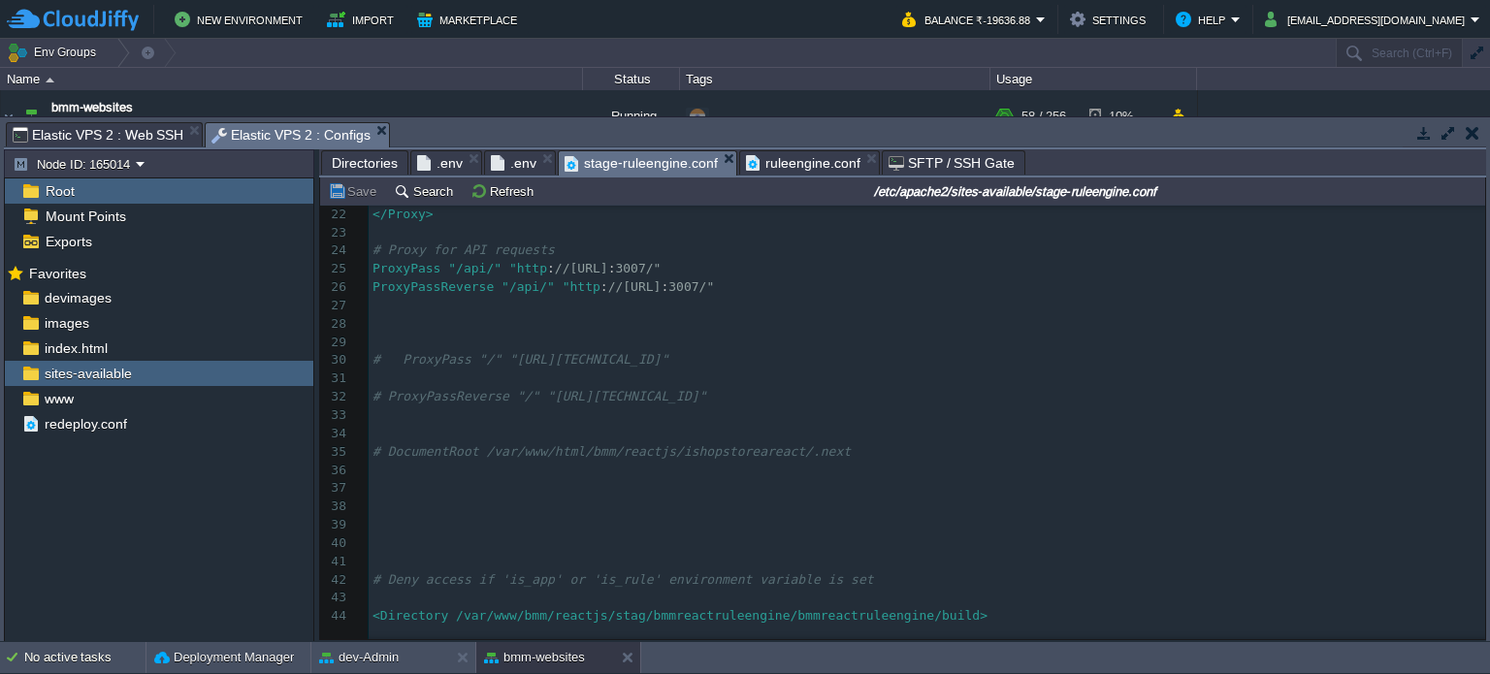
click at [652, 162] on span "stage-ruleengine.conf" at bounding box center [641, 163] width 153 height 24
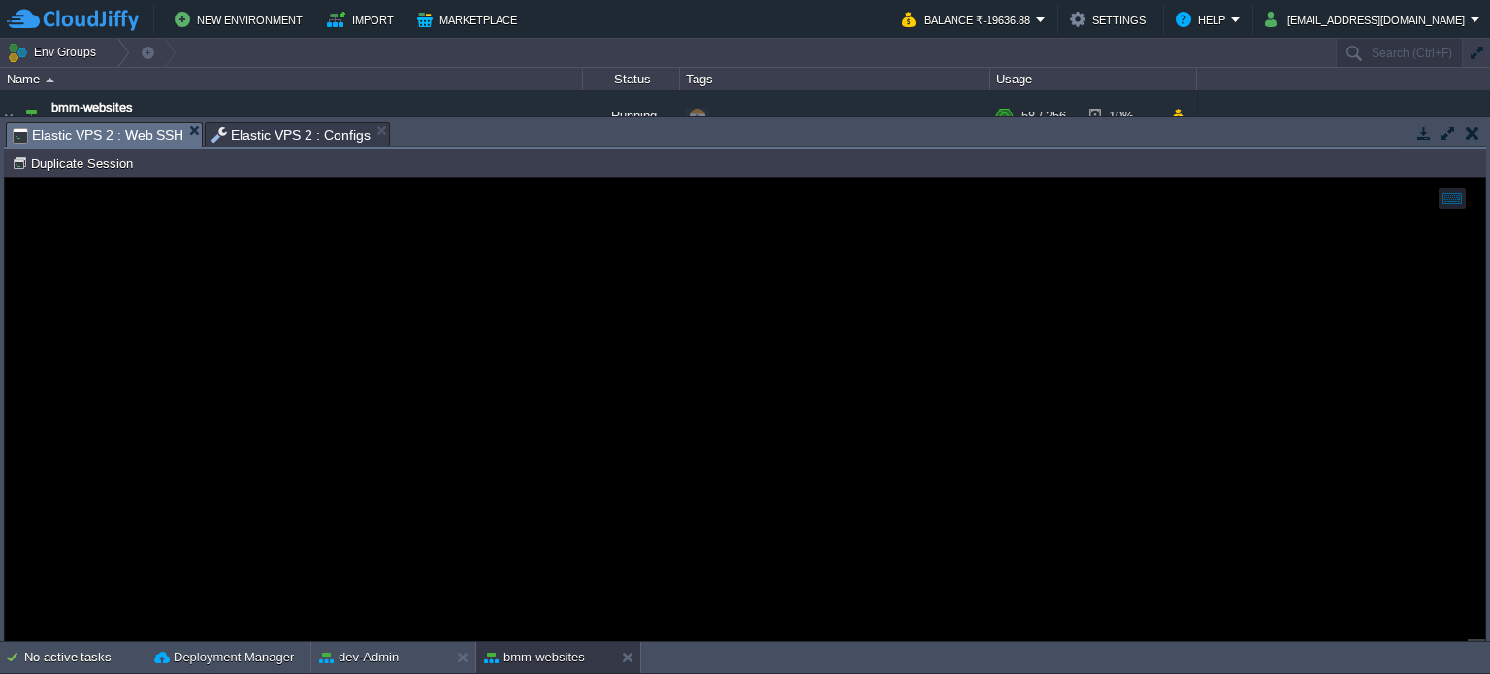
click at [109, 125] on span "Elastic VPS 2 : Web SSH" at bounding box center [98, 135] width 171 height 24
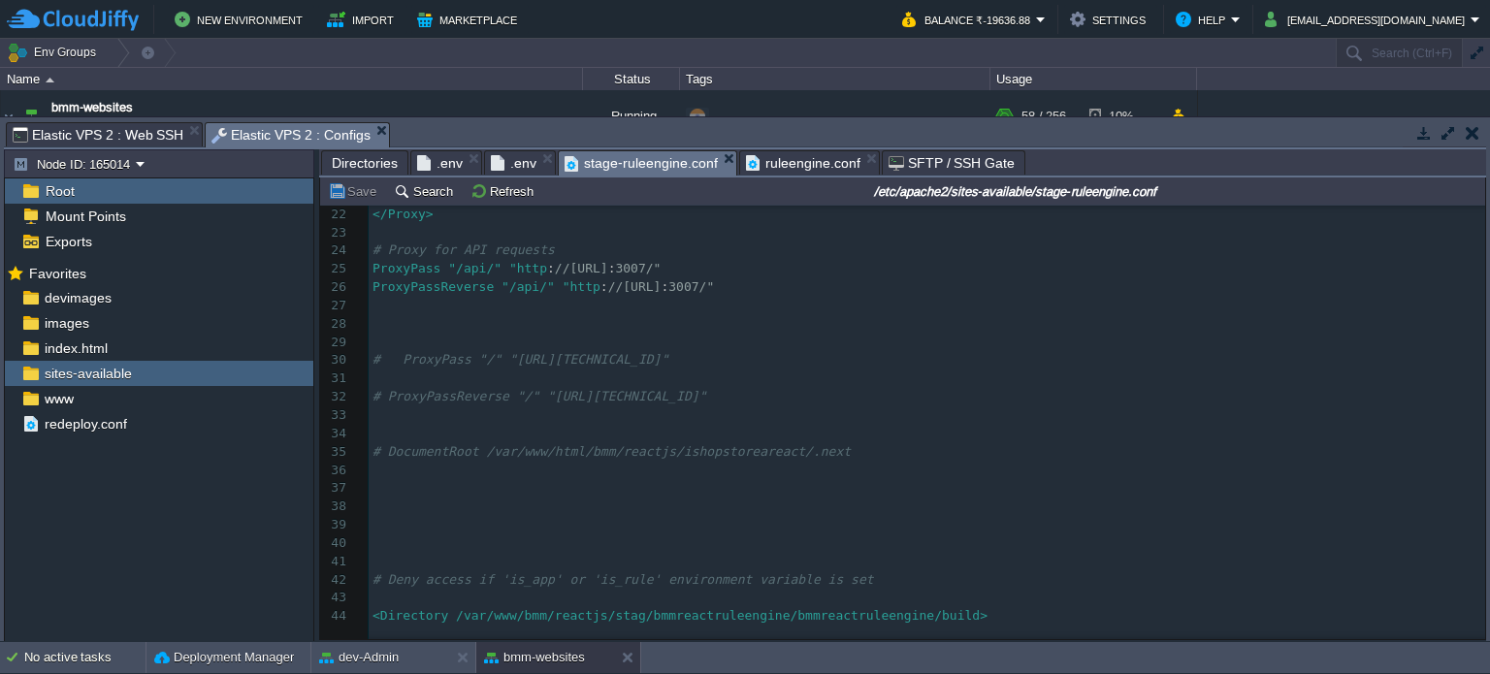
click at [256, 139] on span "Elastic VPS 2 : Configs" at bounding box center [290, 135] width 159 height 24
click at [71, 403] on span "www" at bounding box center [59, 398] width 36 height 17
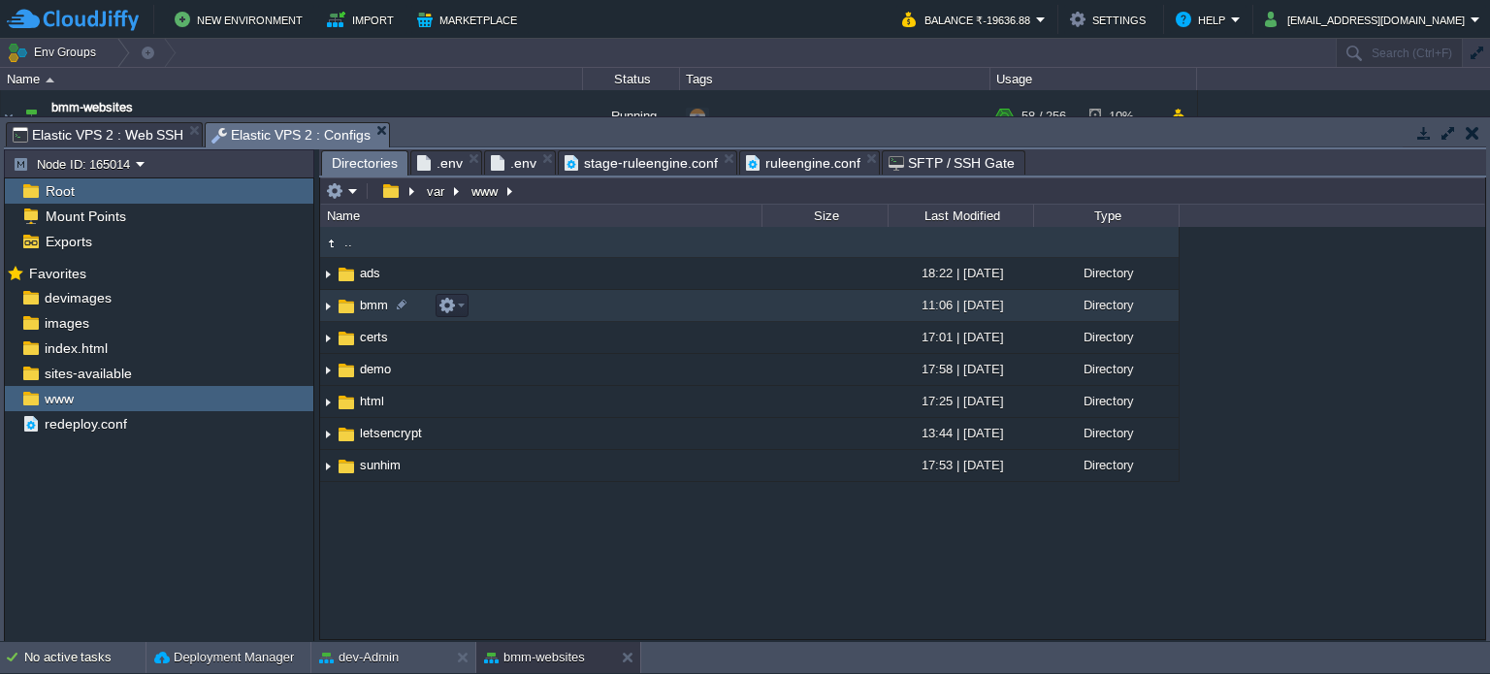
click at [369, 299] on span "bmm" at bounding box center [374, 305] width 34 height 16
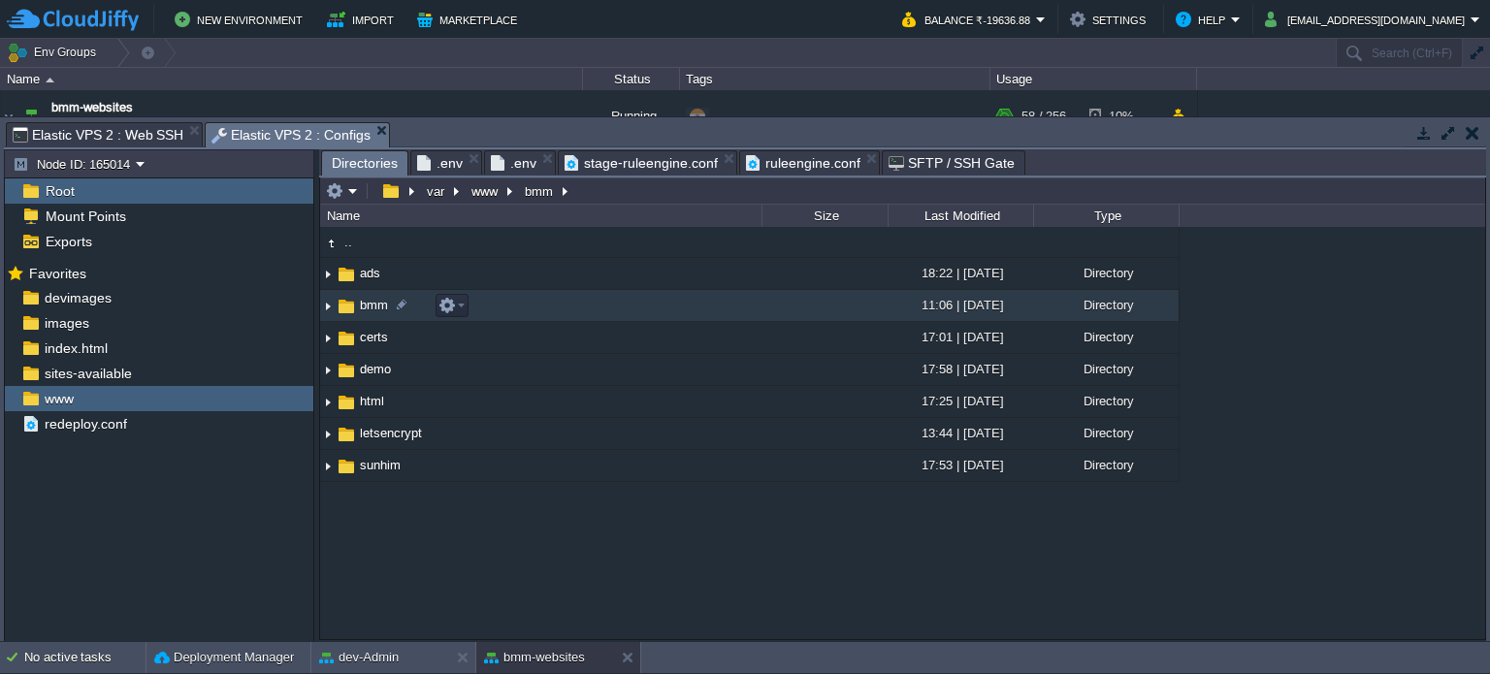
click at [369, 299] on span "bmm" at bounding box center [374, 305] width 34 height 16
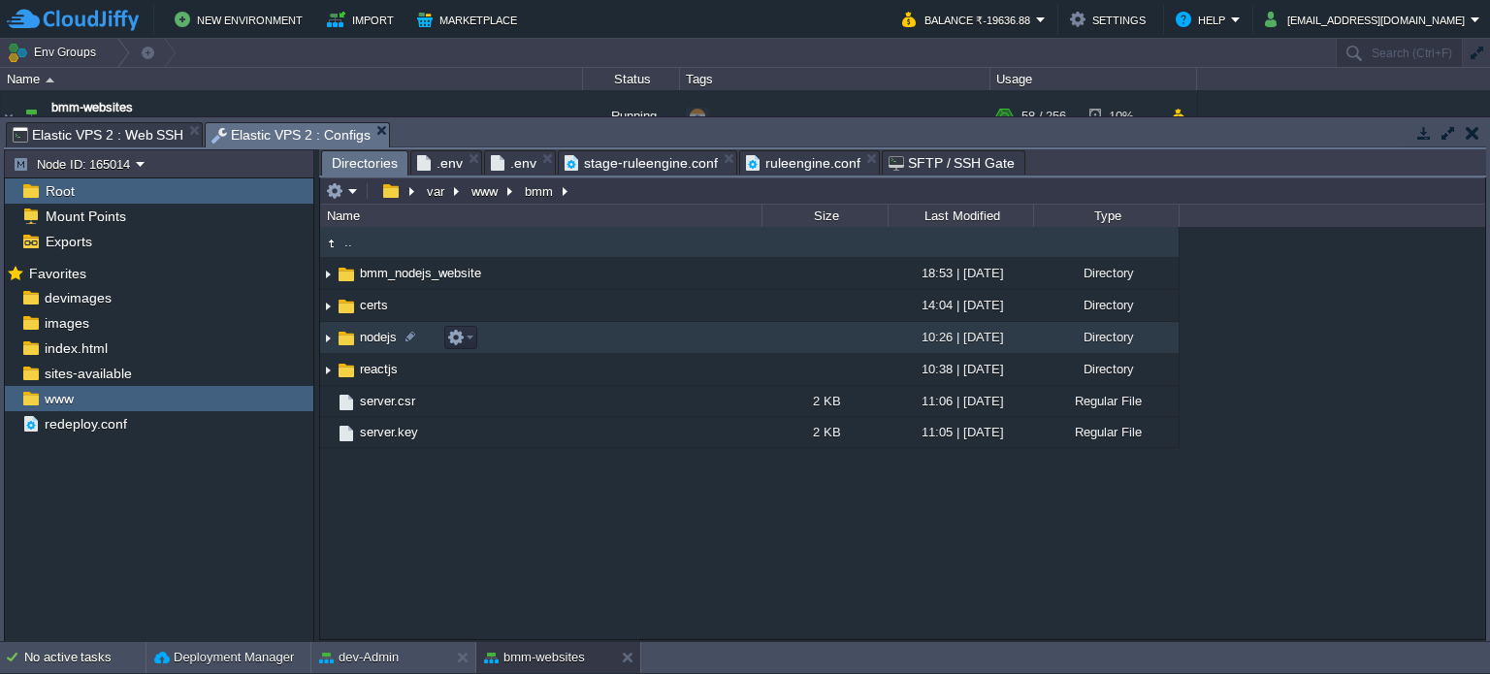
click at [361, 336] on span "nodejs" at bounding box center [378, 337] width 43 height 16
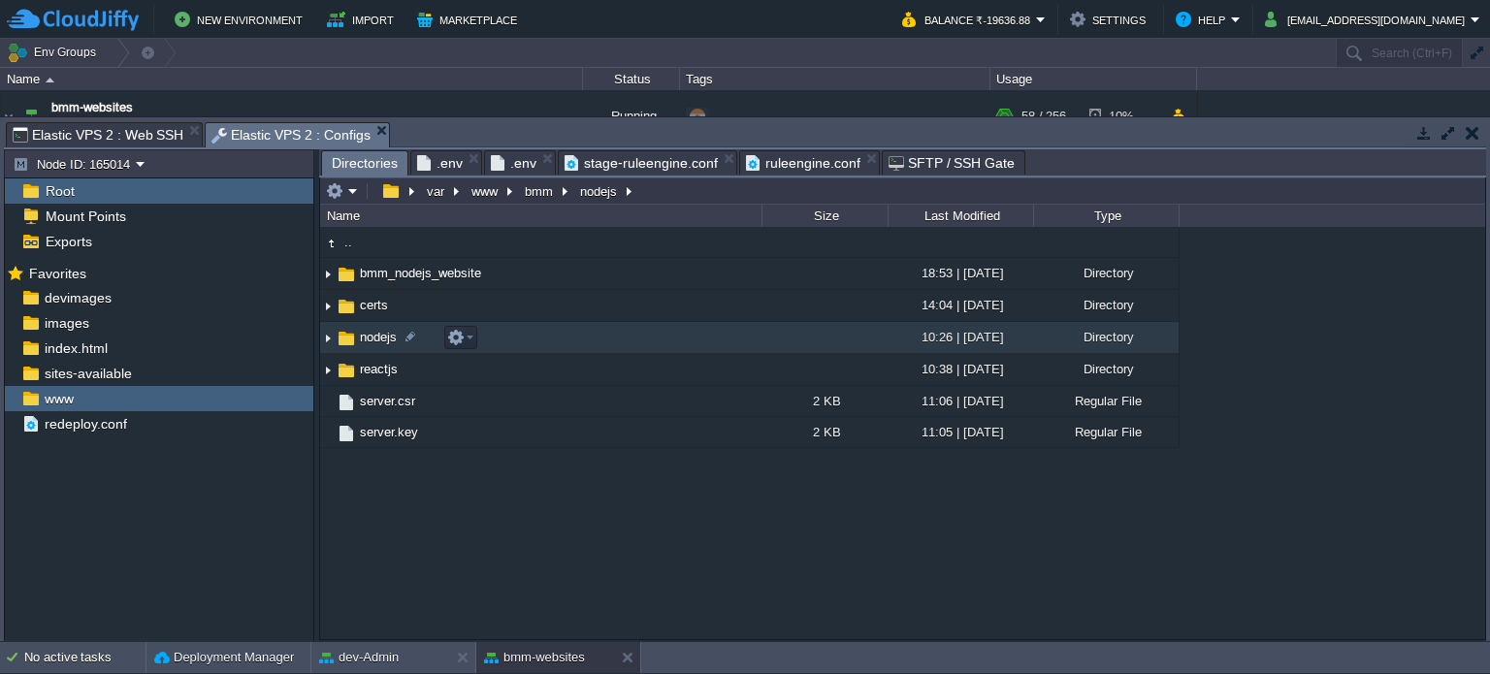
click at [361, 336] on span "nodejs" at bounding box center [378, 337] width 43 height 16
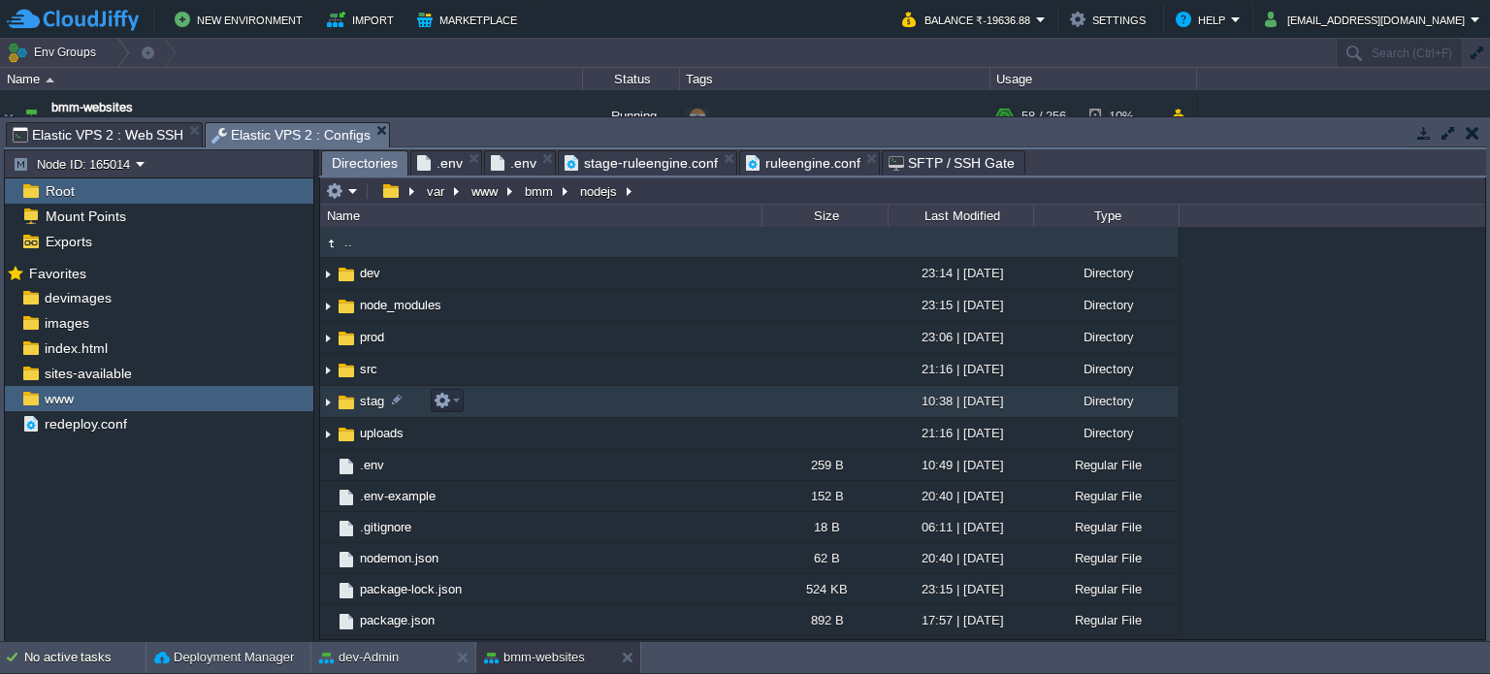
click at [371, 396] on span "stag" at bounding box center [372, 401] width 30 height 16
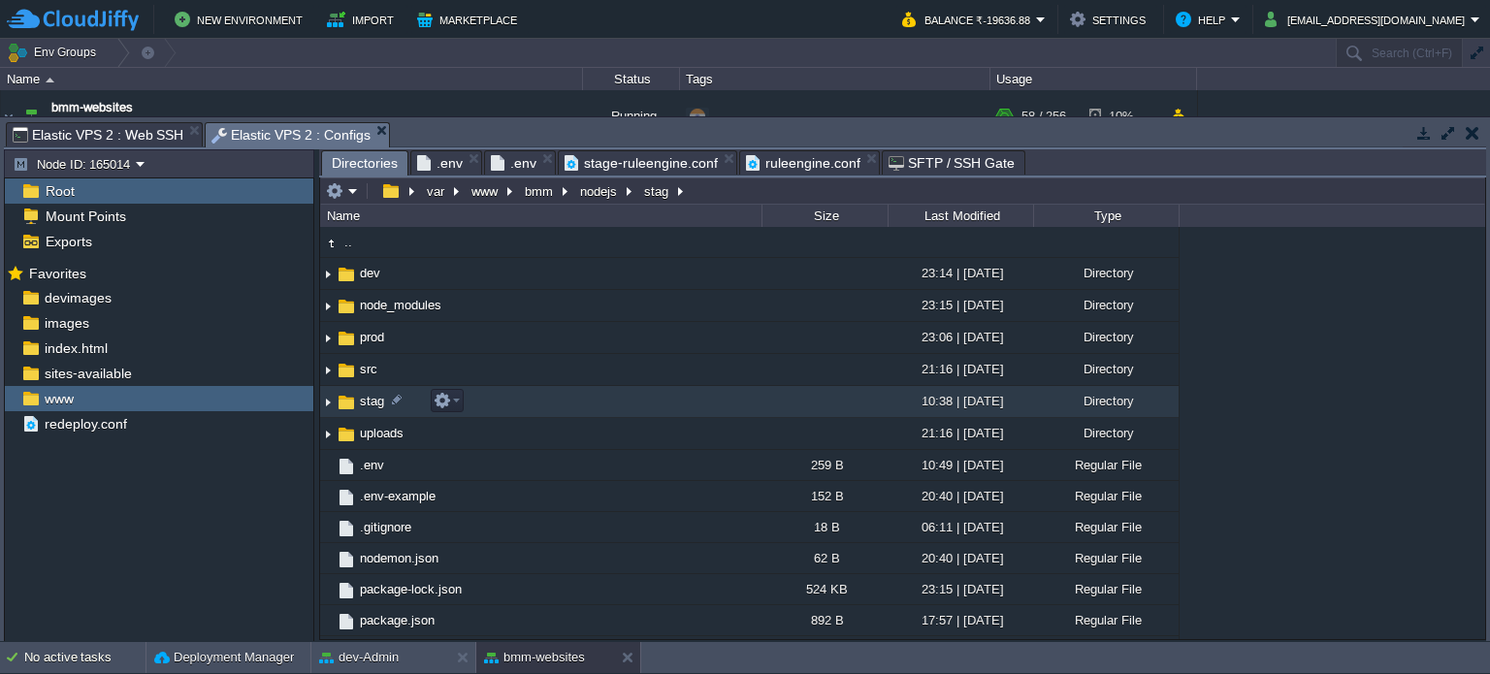
drag, startPoint x: 371, startPoint y: 396, endPoint x: 707, endPoint y: 373, distance: 337.4
click at [373, 396] on span "stag" at bounding box center [372, 401] width 30 height 16
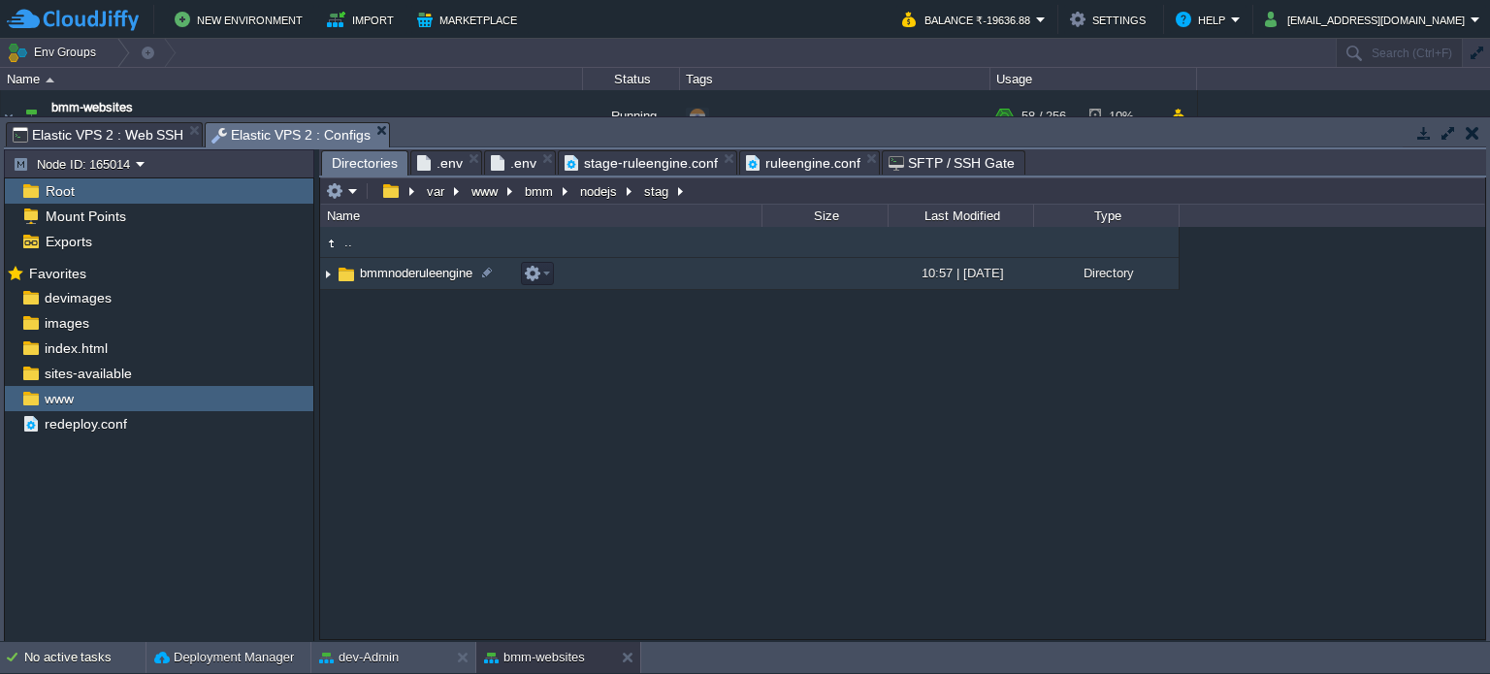
click at [408, 278] on span "bmmnoderuleengine" at bounding box center [416, 273] width 118 height 16
click at [415, 279] on span "bmmnoderuleengine" at bounding box center [416, 273] width 118 height 16
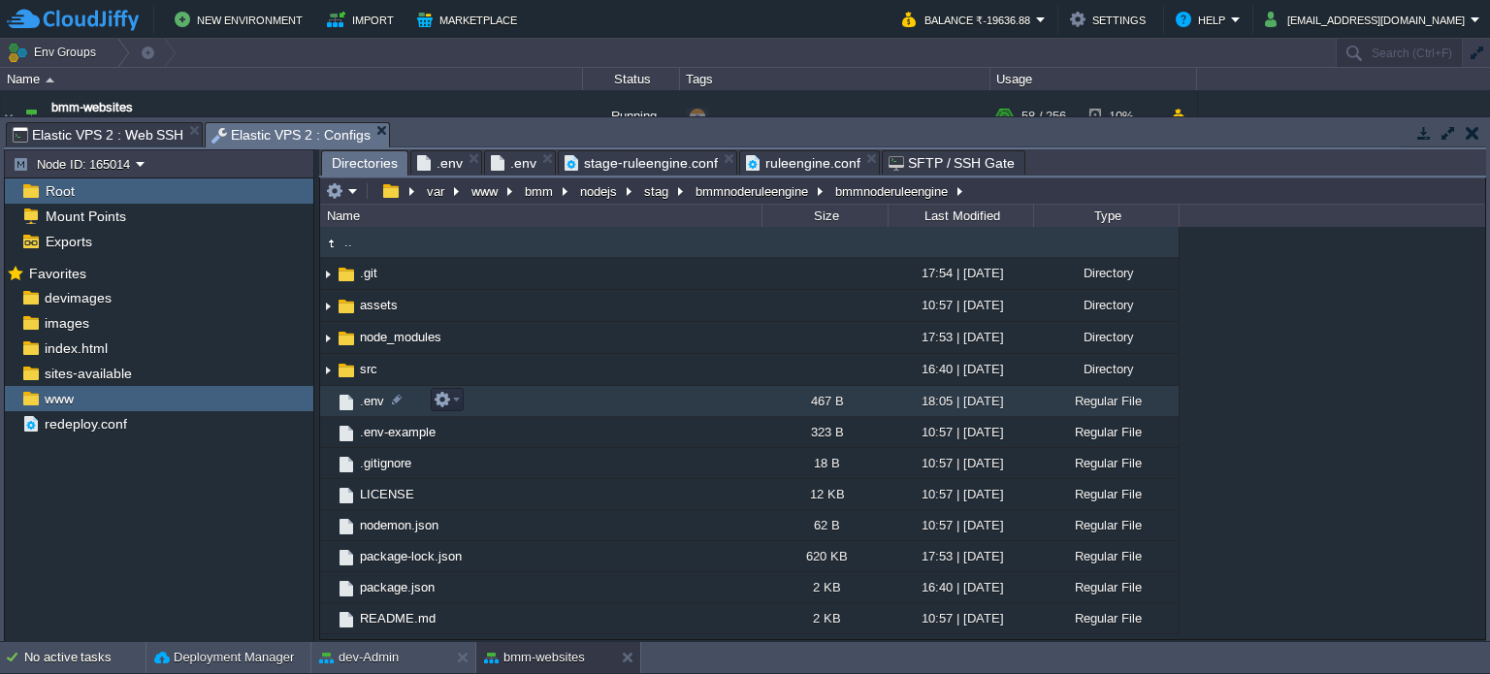
click at [382, 401] on span ".env" at bounding box center [372, 401] width 30 height 16
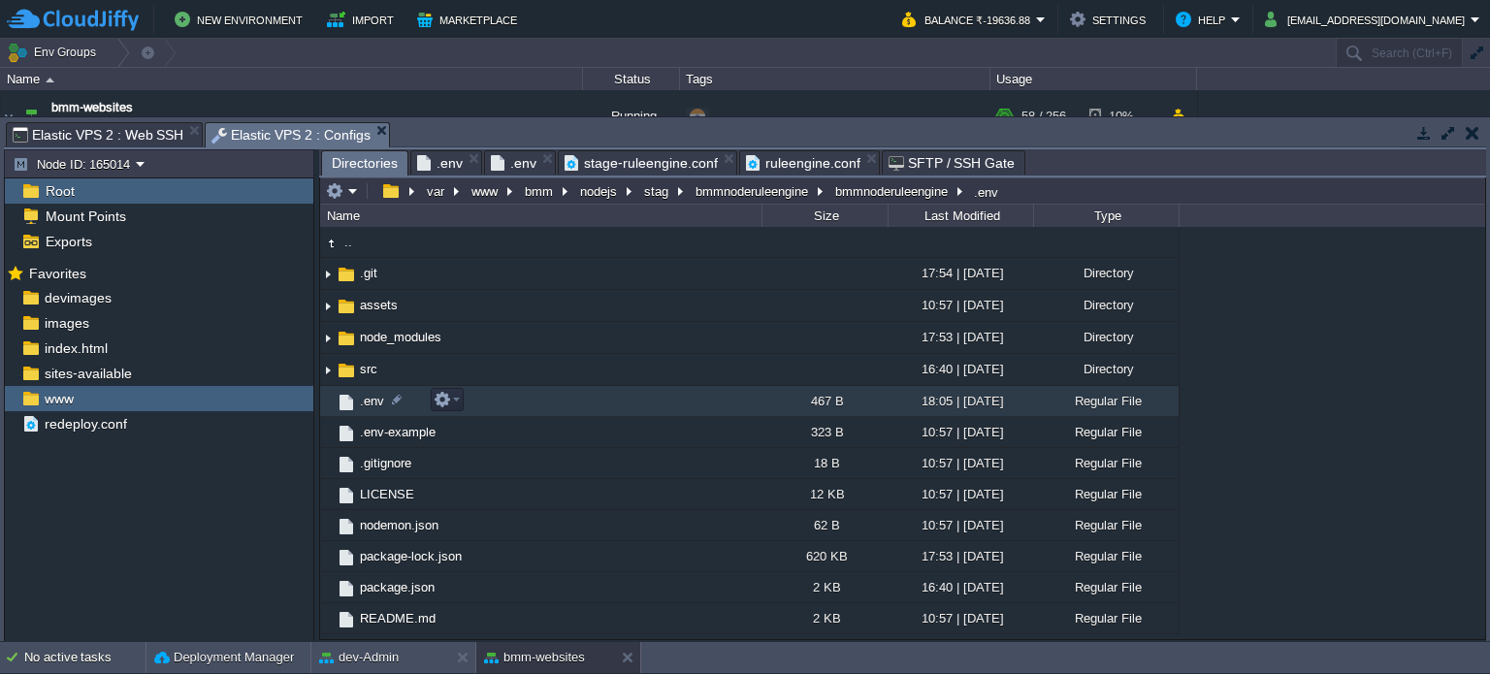
click at [382, 401] on span ".env" at bounding box center [372, 401] width 30 height 16
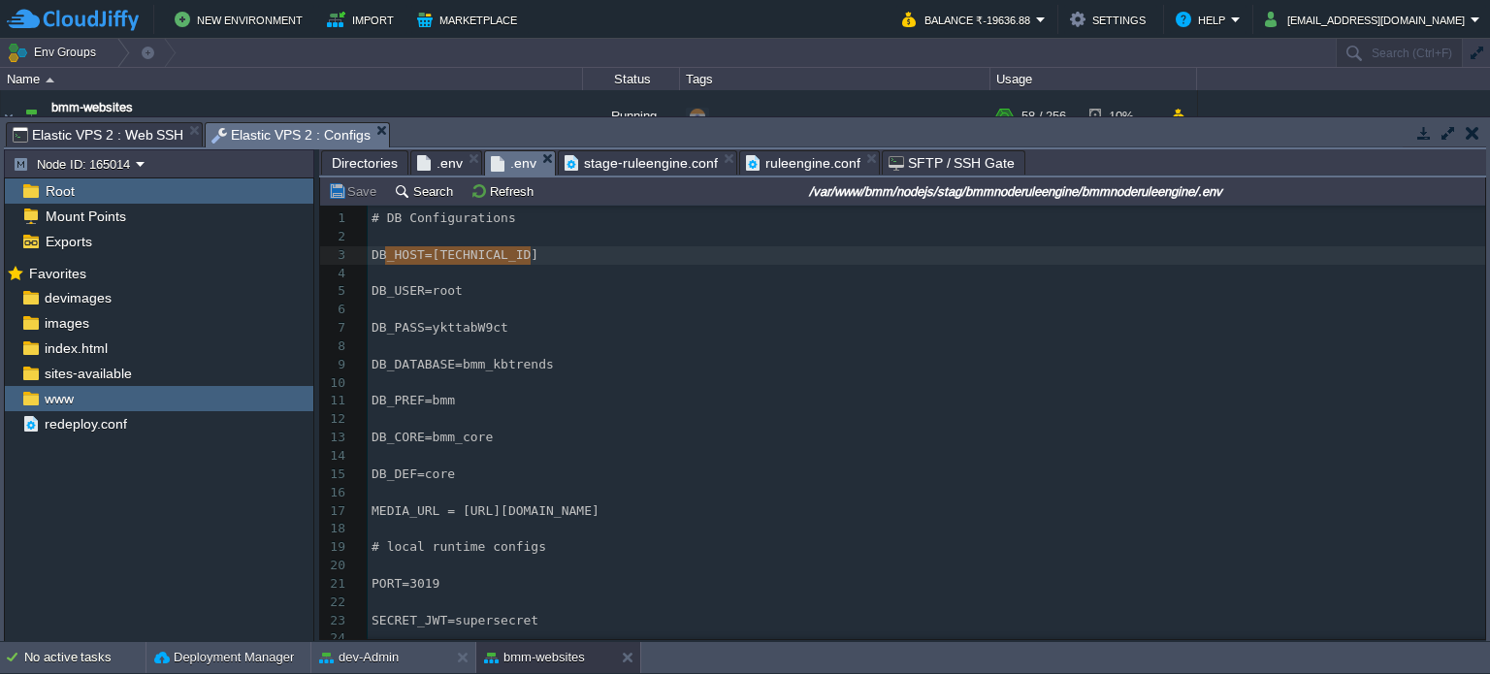
click at [607, 327] on pre "DB_PASS=ykttabW9ct" at bounding box center [927, 328] width 1118 height 18
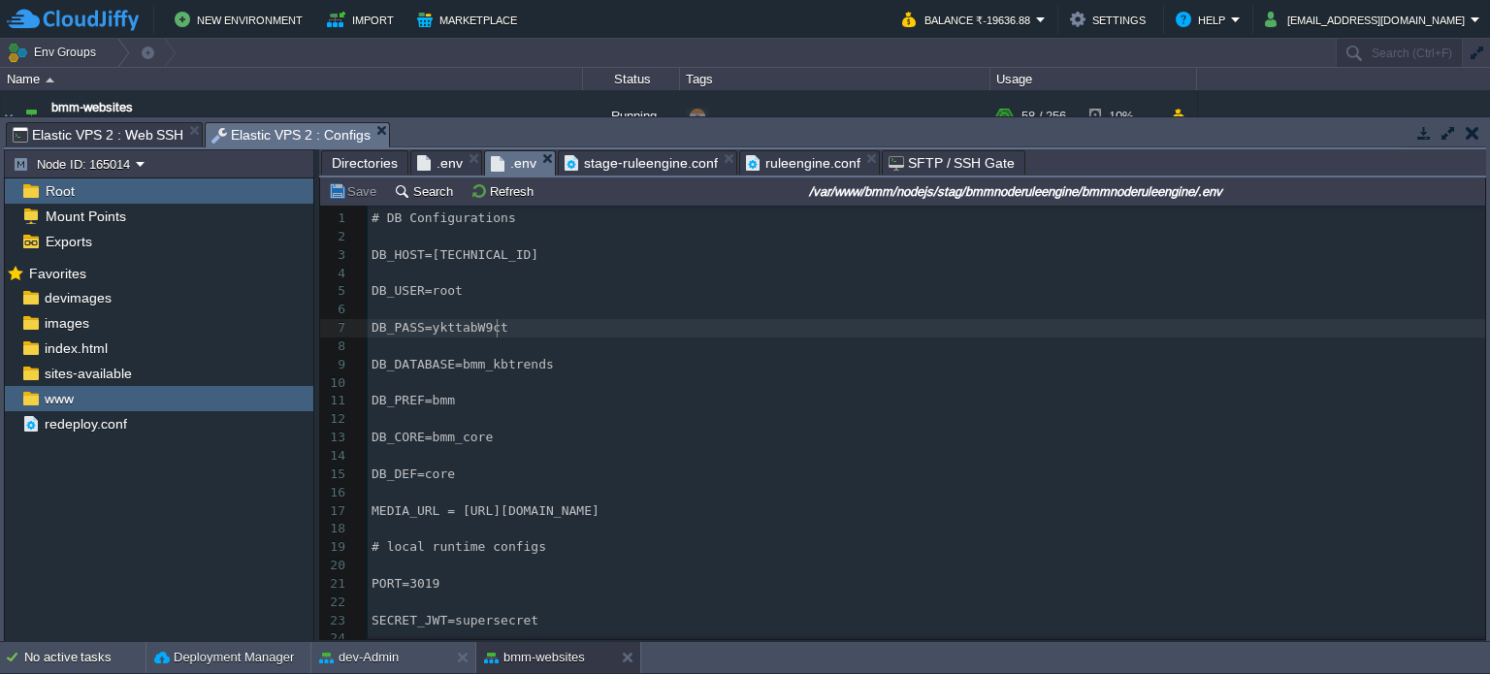
click at [634, 164] on span "stage-ruleengine.conf" at bounding box center [641, 162] width 153 height 23
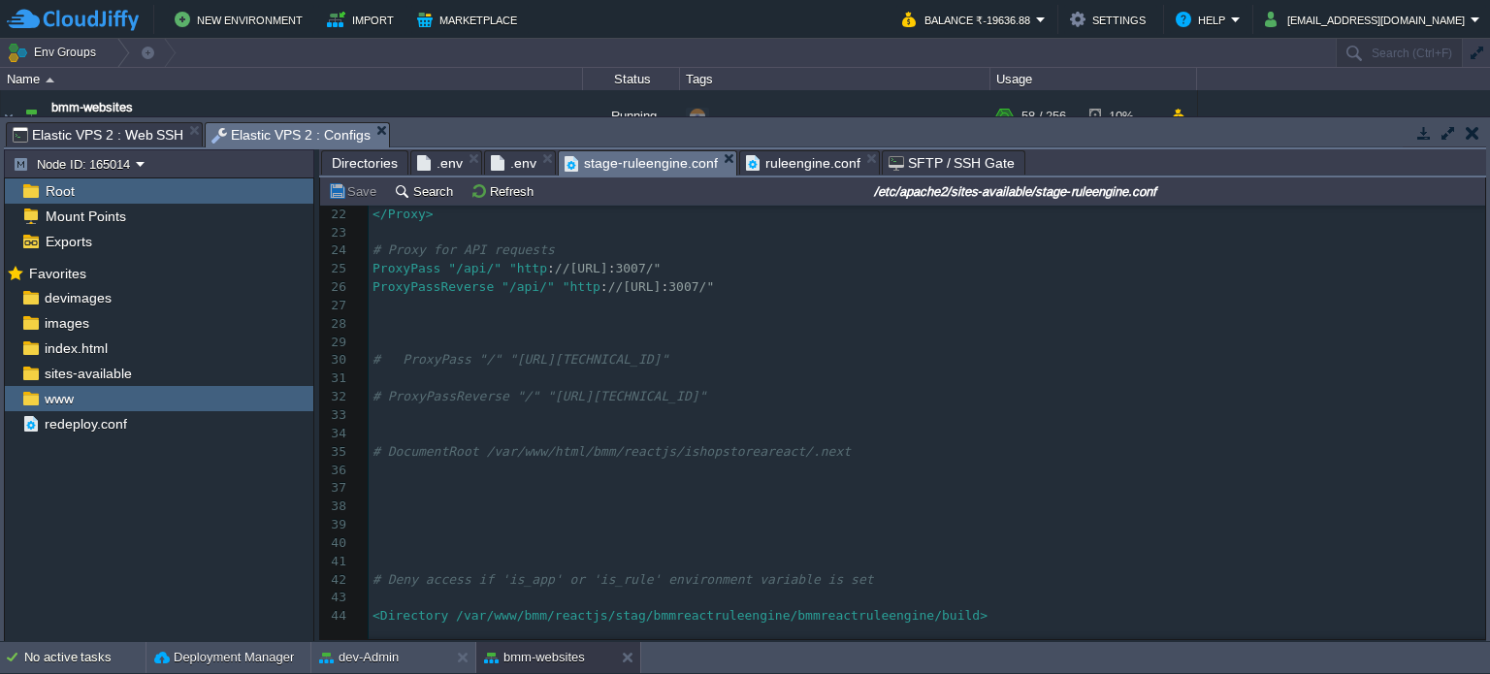
click at [678, 266] on div "115 1 <VirtualHost * : 80> 2 ​ 3 4 ​ 5 ServerName [DOMAIN_NAME] 6 ​ 7 ServerAli…" at bounding box center [927, 224] width 1117 height 804
type textarea "19"
click at [726, 294] on div "xxxxxxxxxx 1 <VirtualHost * : 80> 2 ​ 3 4 ​ 5 ServerName [DOMAIN_NAME] 6 ​ 7 Se…" at bounding box center [927, 316] width 1117 height 988
type textarea "19"
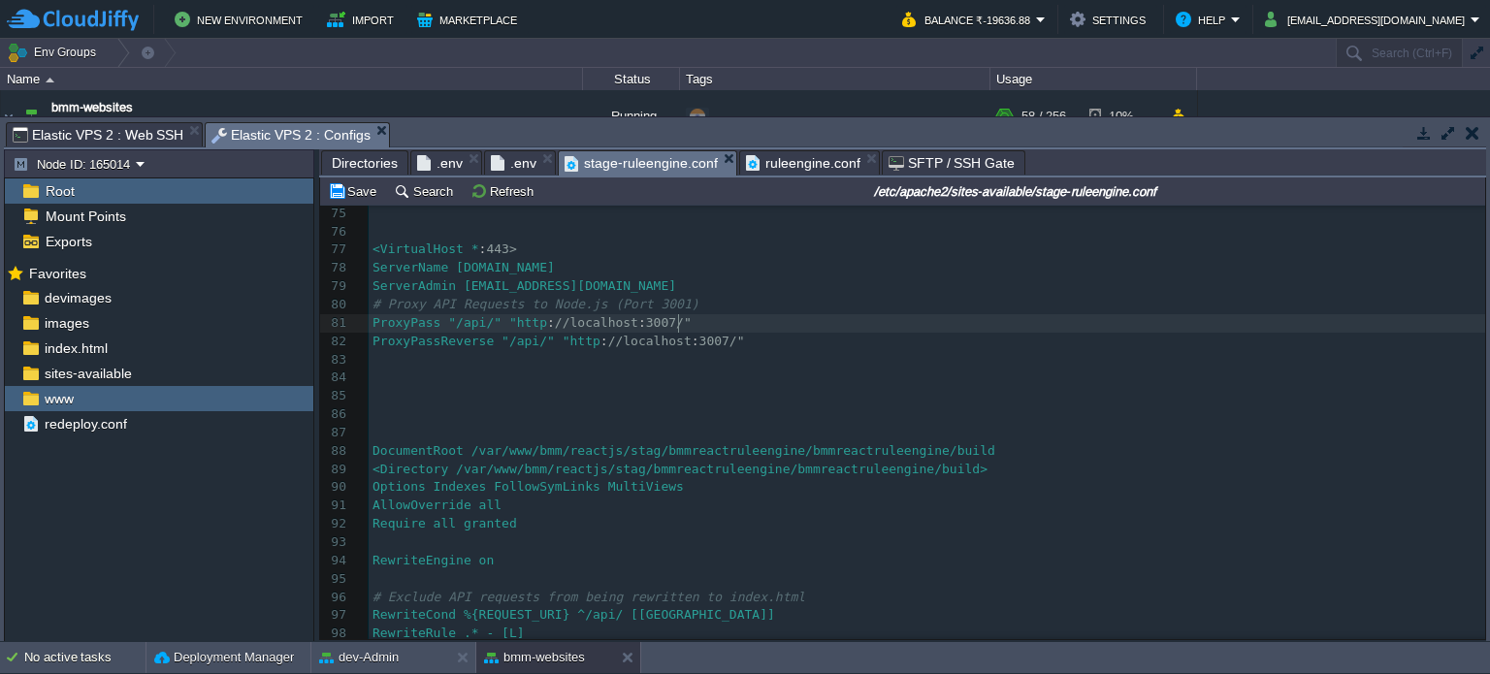
click at [676, 328] on div "xxxxxxxxxx ProxyPassReverse "/api/" "http : //[TECHNICAL_ID] : 3019/" 59 ​ 60 #…" at bounding box center [927, 414] width 1117 height 1005
type textarea "19"
click at [729, 336] on div "xxxxxxxxxx ProxyPassReverse "/api/" "http : //[TECHNICAL_ID] : 3019/" 59 ​ 60 #…" at bounding box center [927, 414] width 1117 height 1005
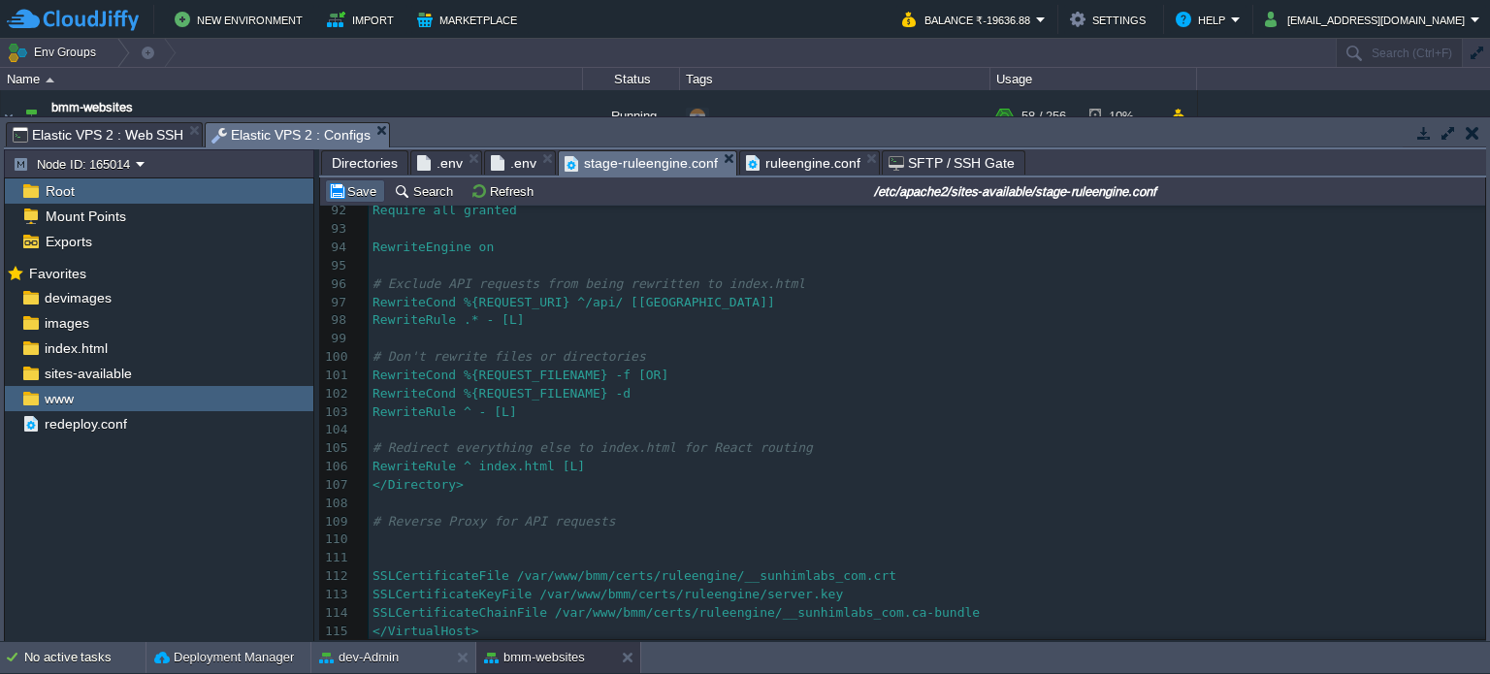
type textarea "19"
click at [362, 199] on button "Save" at bounding box center [355, 190] width 54 height 17
click at [121, 130] on span "Elastic VPS 2 : Web SSH" at bounding box center [98, 134] width 171 height 23
